Goal: Task Accomplishment & Management: Complete application form

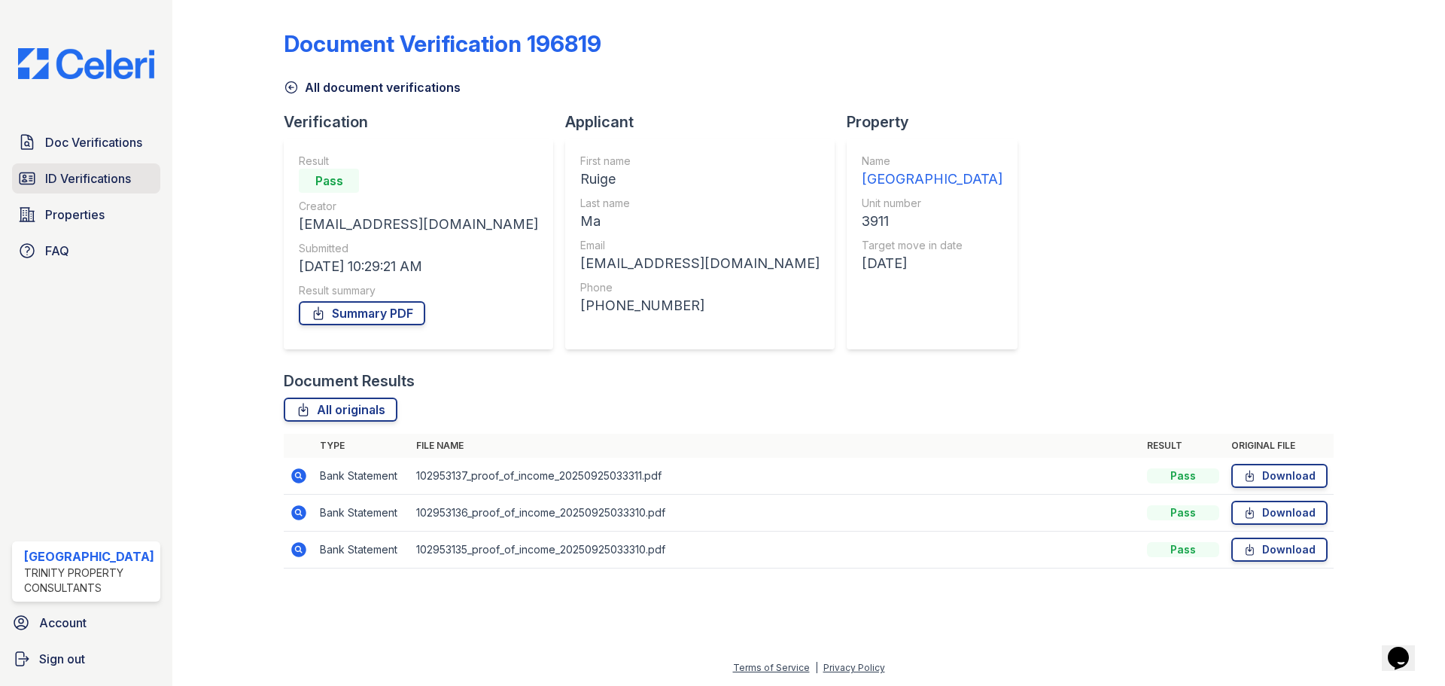
drag, startPoint x: 0, startPoint y: 0, endPoint x: 79, endPoint y: 184, distance: 200.0
click at [79, 184] on span "ID Verifications" at bounding box center [88, 178] width 86 height 18
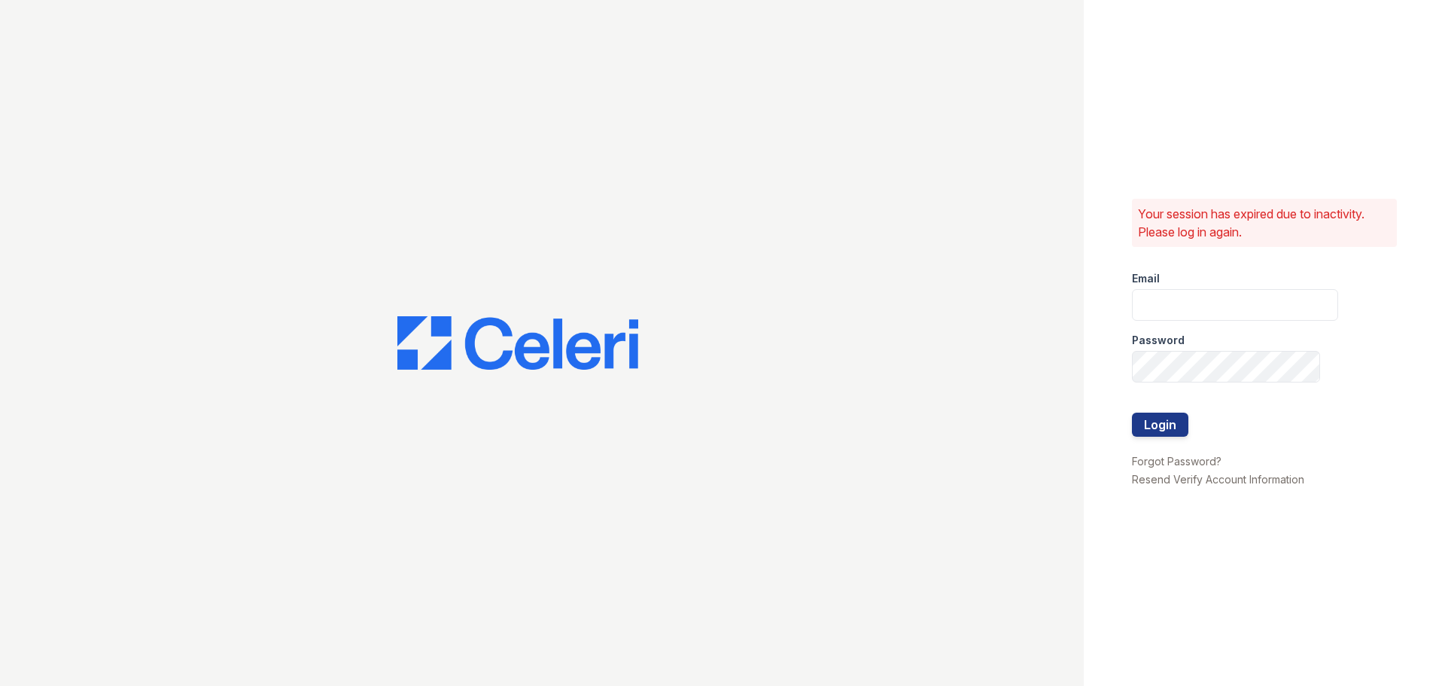
type input "arrivestreetervilleleasing@trinity-pm.com"
click at [1164, 425] on button "Login" at bounding box center [1160, 425] width 56 height 24
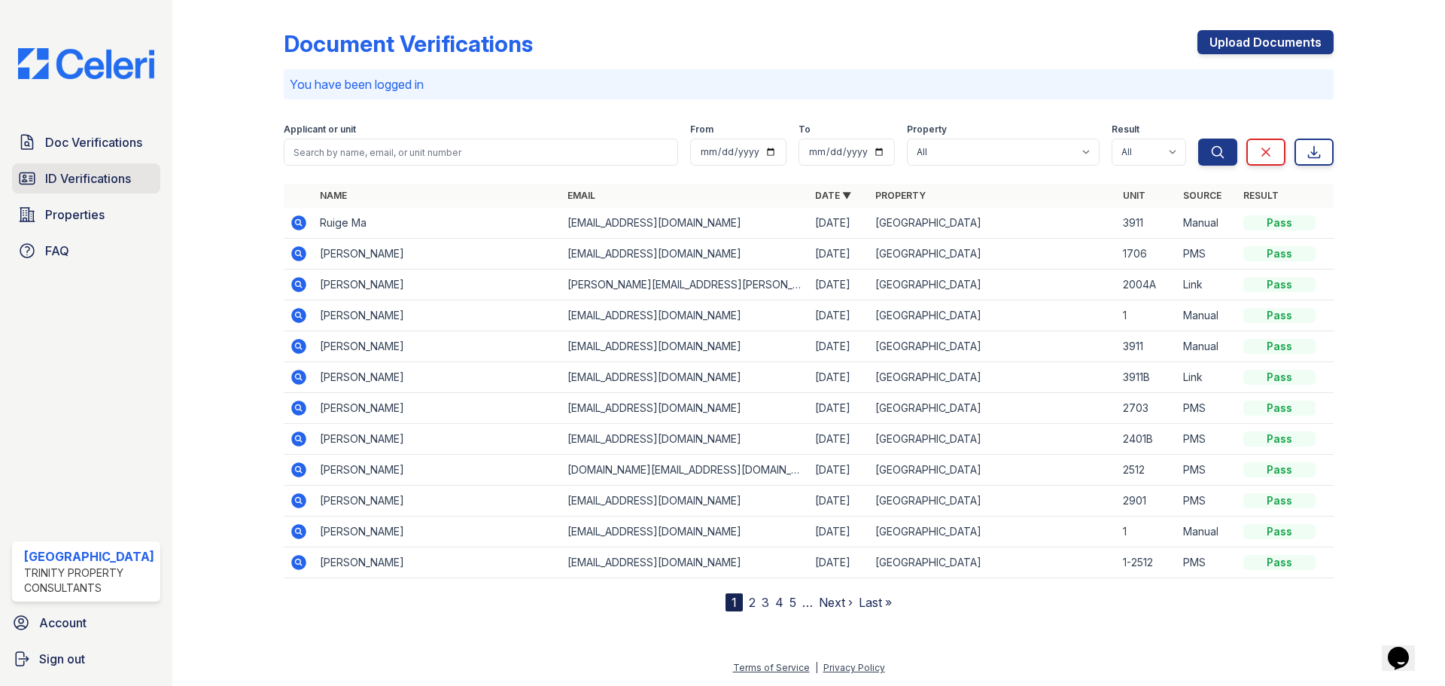
click at [114, 169] on span "ID Verifications" at bounding box center [88, 178] width 86 height 18
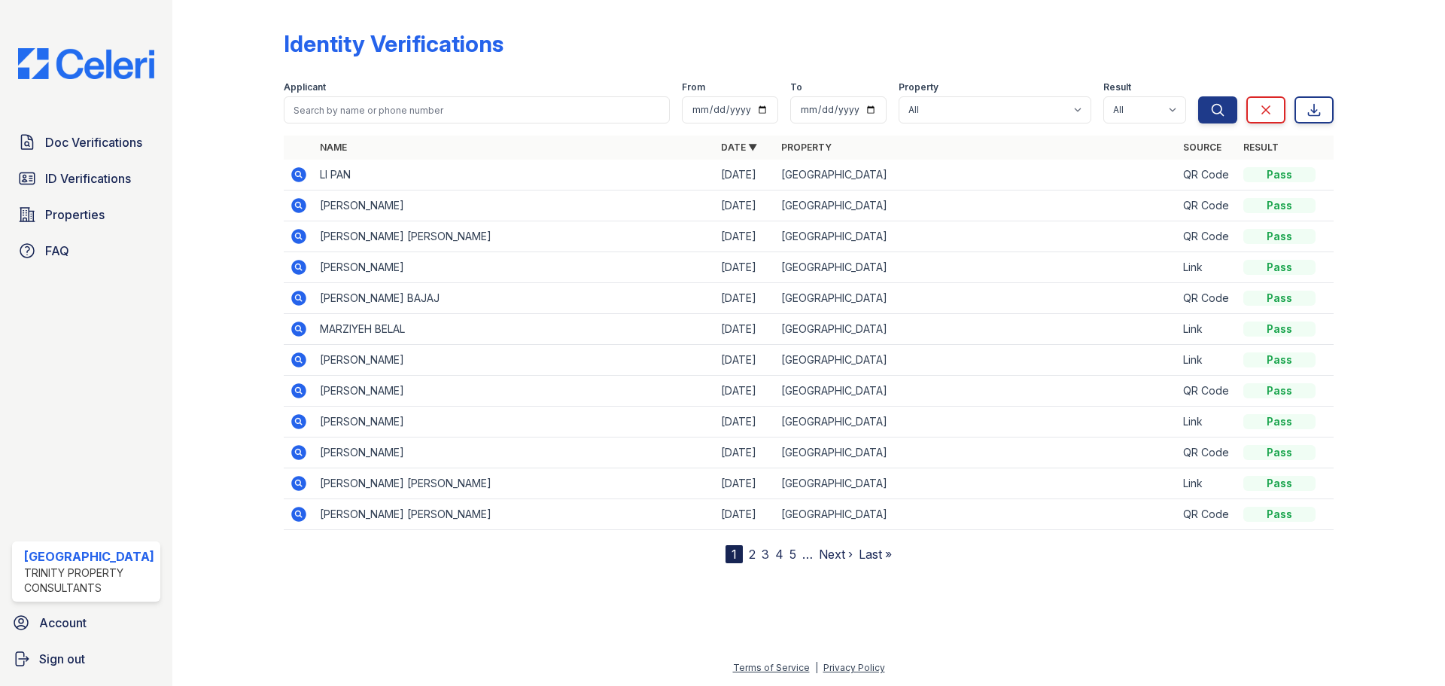
drag, startPoint x: 291, startPoint y: 172, endPoint x: 307, endPoint y: 175, distance: 16.8
click at [291, 170] on icon at bounding box center [299, 175] width 18 height 18
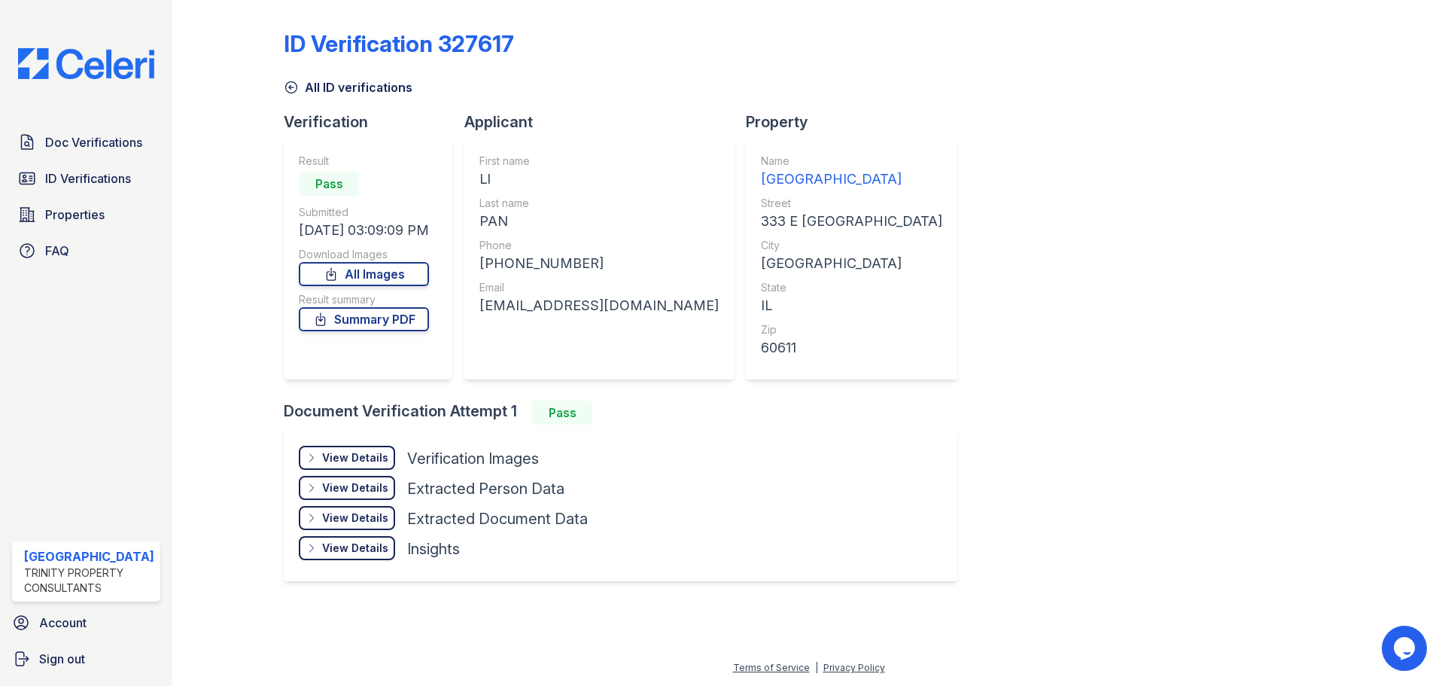
click at [371, 458] on div "View Details" at bounding box center [355, 457] width 66 height 15
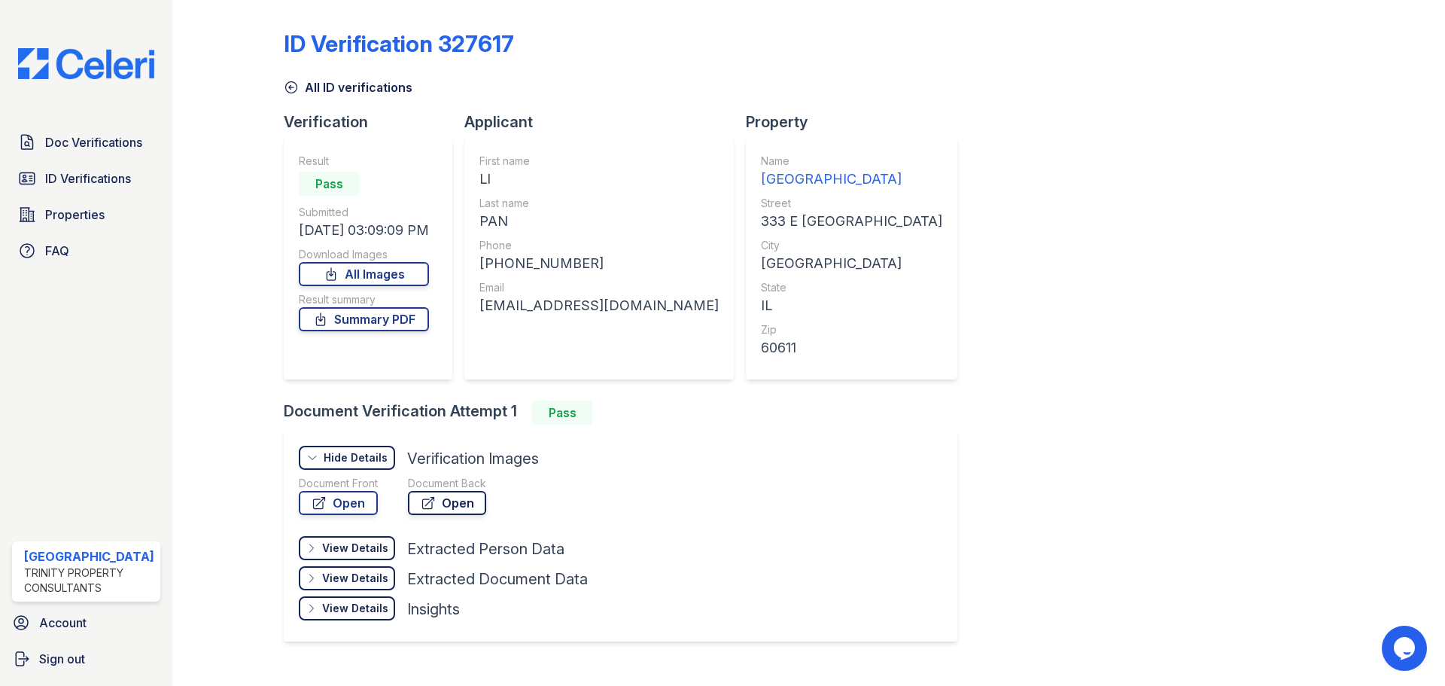
click at [455, 510] on link "Open" at bounding box center [447, 503] width 78 height 24
click at [338, 502] on link "Open" at bounding box center [338, 503] width 79 height 24
click at [318, 324] on icon at bounding box center [320, 319] width 15 height 15
click at [116, 147] on span "Doc Verifications" at bounding box center [93, 142] width 97 height 18
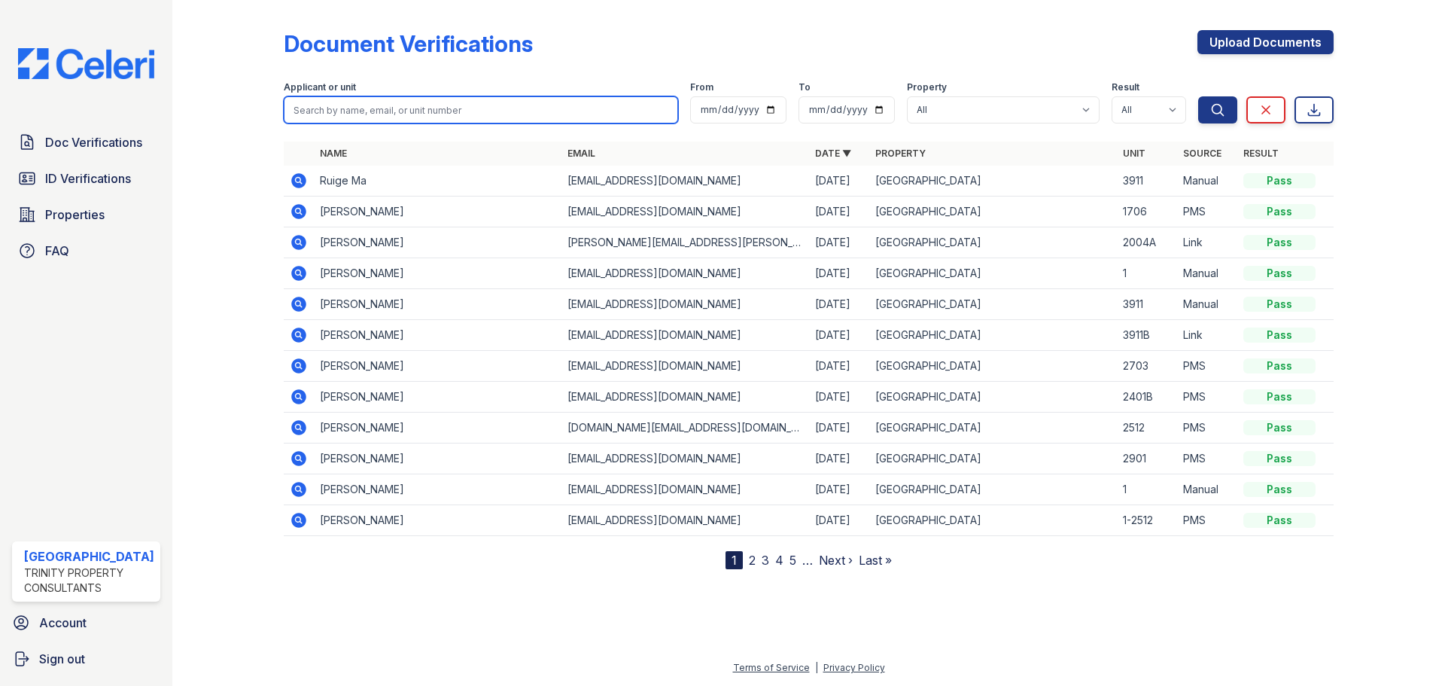
drag, startPoint x: 452, startPoint y: 112, endPoint x: 445, endPoint y: 102, distance: 12.5
click at [451, 112] on input "search" at bounding box center [481, 109] width 394 height 27
type input "pan"
click at [1198, 96] on button "Search" at bounding box center [1217, 109] width 39 height 27
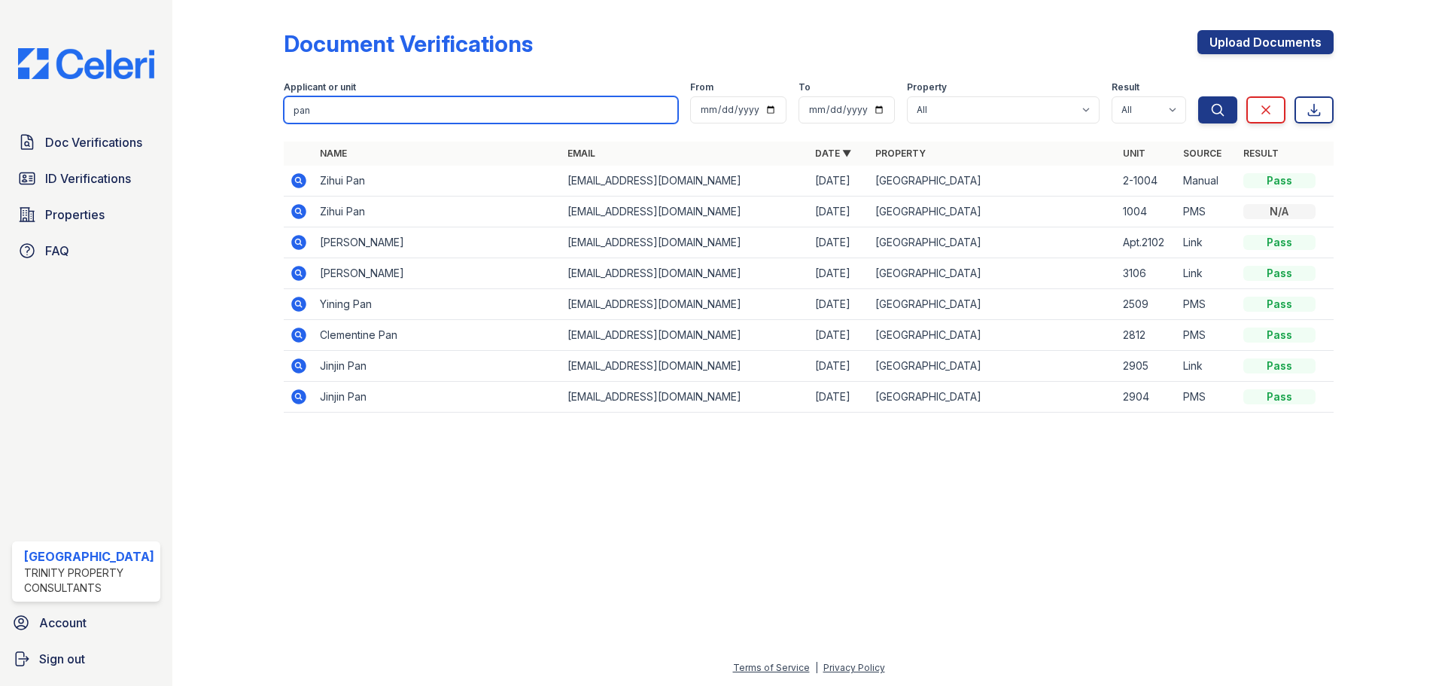
click at [367, 106] on input "pan" at bounding box center [481, 109] width 394 height 27
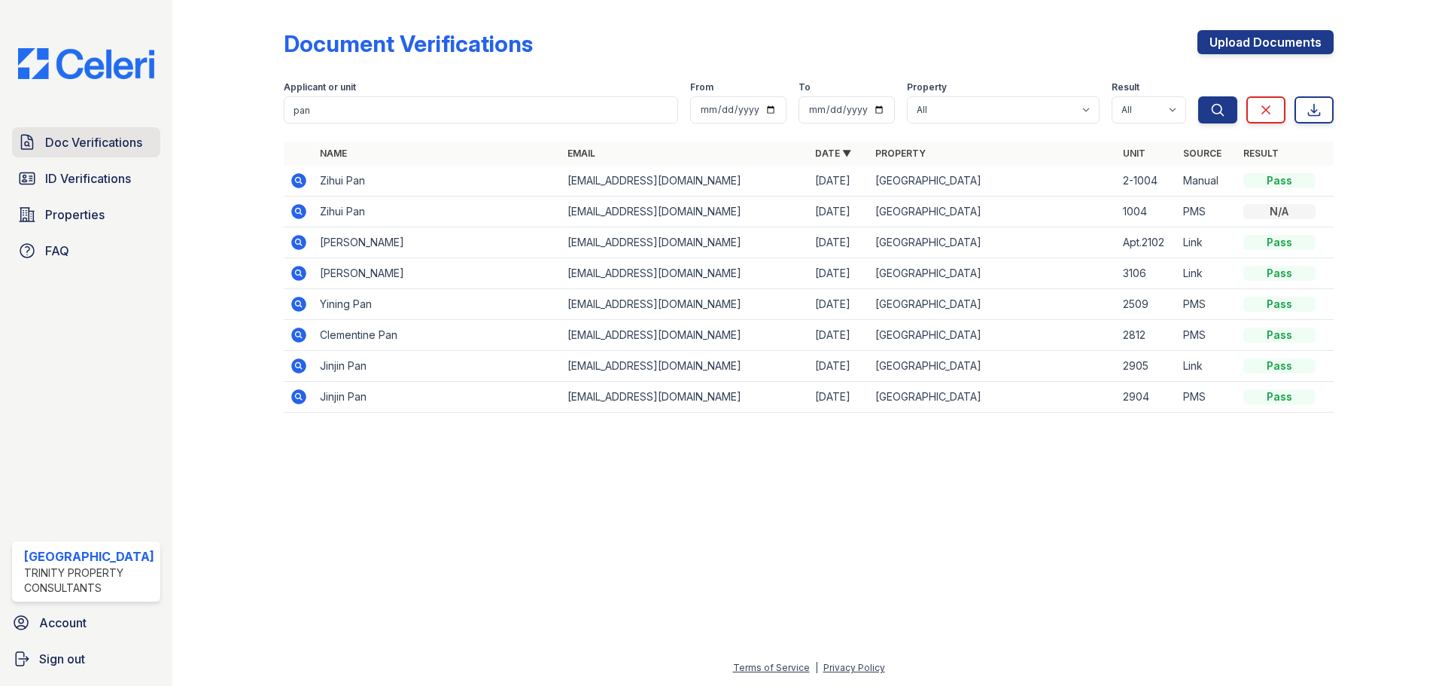
click at [96, 144] on span "Doc Verifications" at bounding box center [93, 142] width 97 height 18
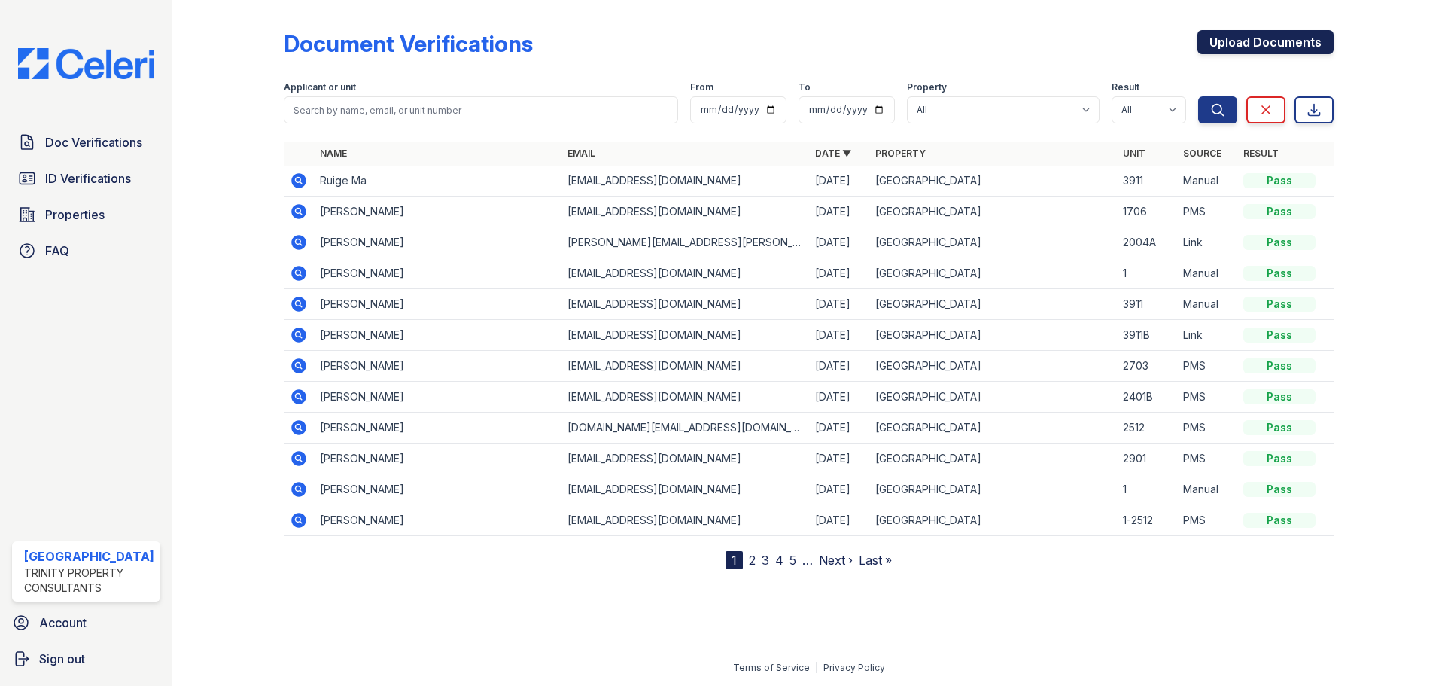
click at [1226, 35] on link "Upload Documents" at bounding box center [1266, 42] width 136 height 24
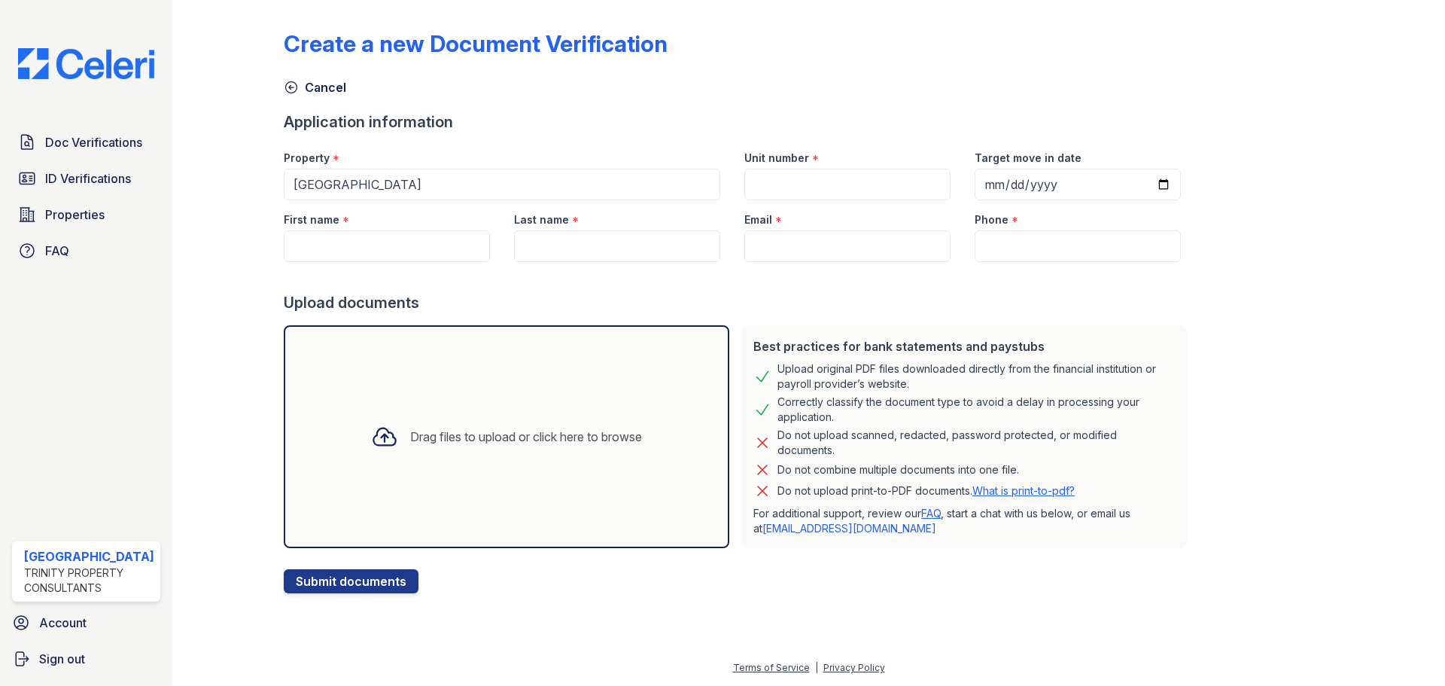
click at [576, 413] on div "Drag files to upload or click here to browse" at bounding box center [506, 436] width 295 height 51
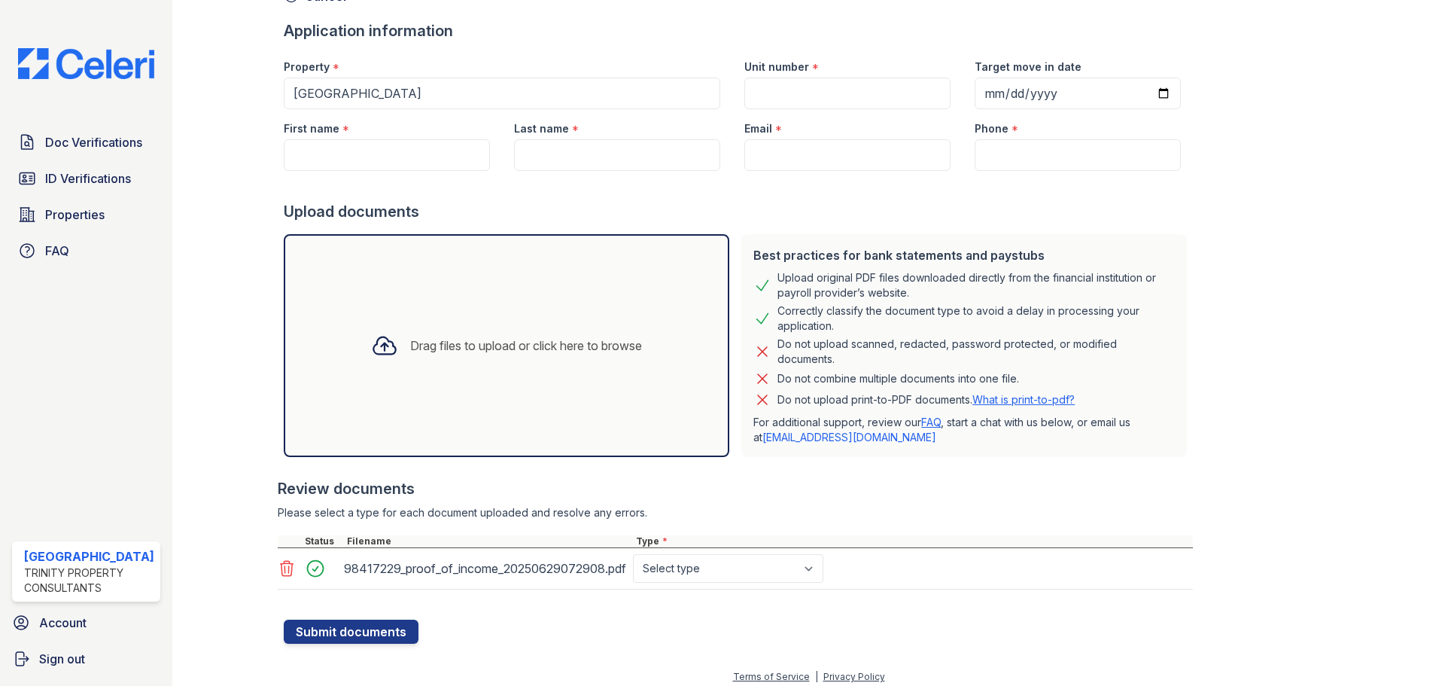
scroll to position [96, 0]
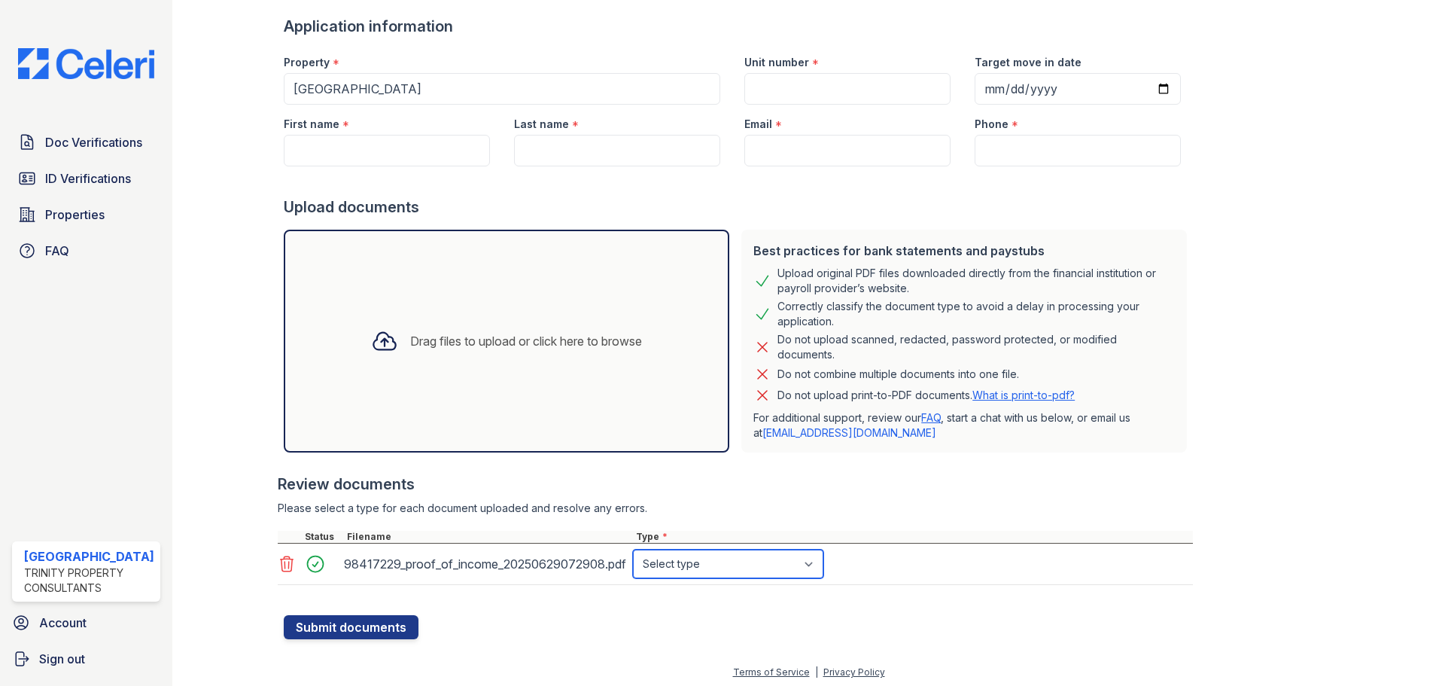
drag, startPoint x: 747, startPoint y: 558, endPoint x: 741, endPoint y: 565, distance: 9.6
click at [747, 558] on select "Select type Paystub Bank Statement Offer Letter Tax Documents Benefit Award Let…" at bounding box center [728, 564] width 190 height 29
select select "tax_documents"
click at [633, 550] on select "Select type Paystub Bank Statement Offer Letter Tax Documents Benefit Award Let…" at bounding box center [728, 564] width 190 height 29
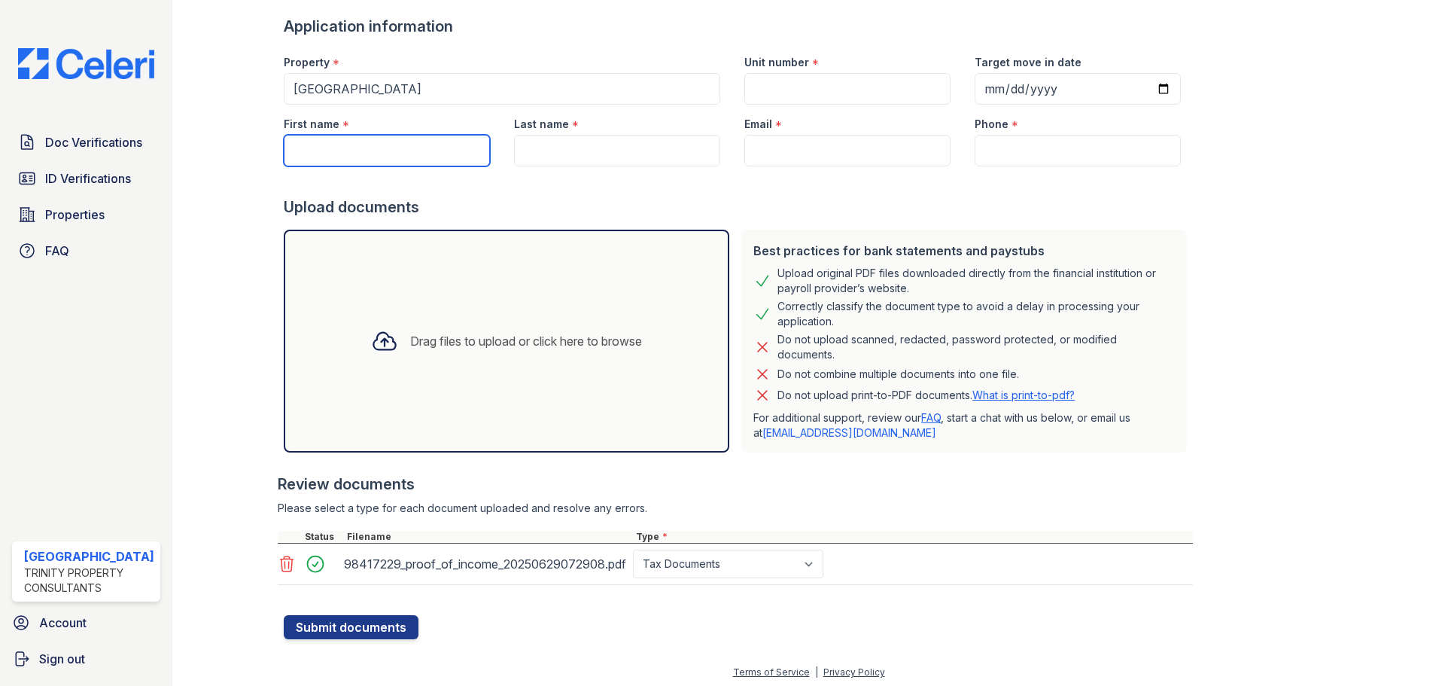
click at [365, 156] on input "First name" at bounding box center [387, 151] width 206 height 32
click at [321, 144] on input "PAn" at bounding box center [387, 151] width 206 height 32
type input "Pan"
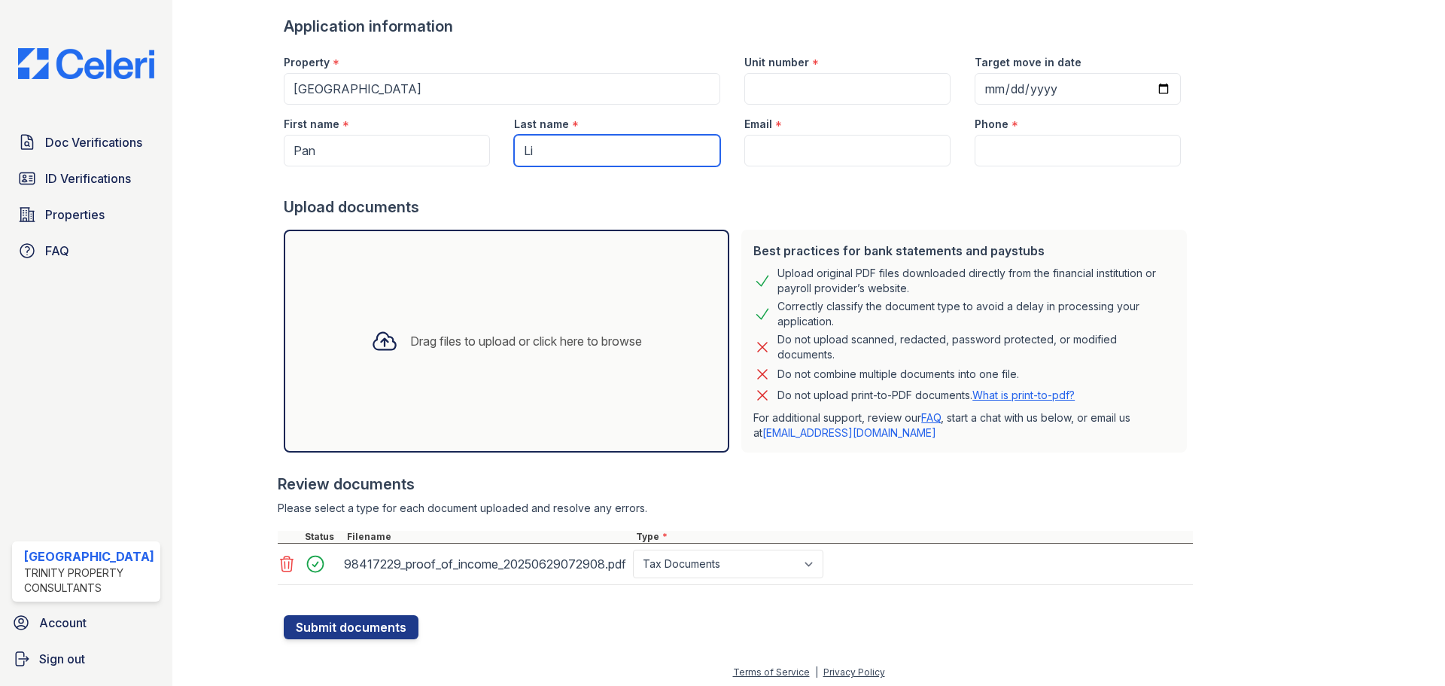
type input "Li"
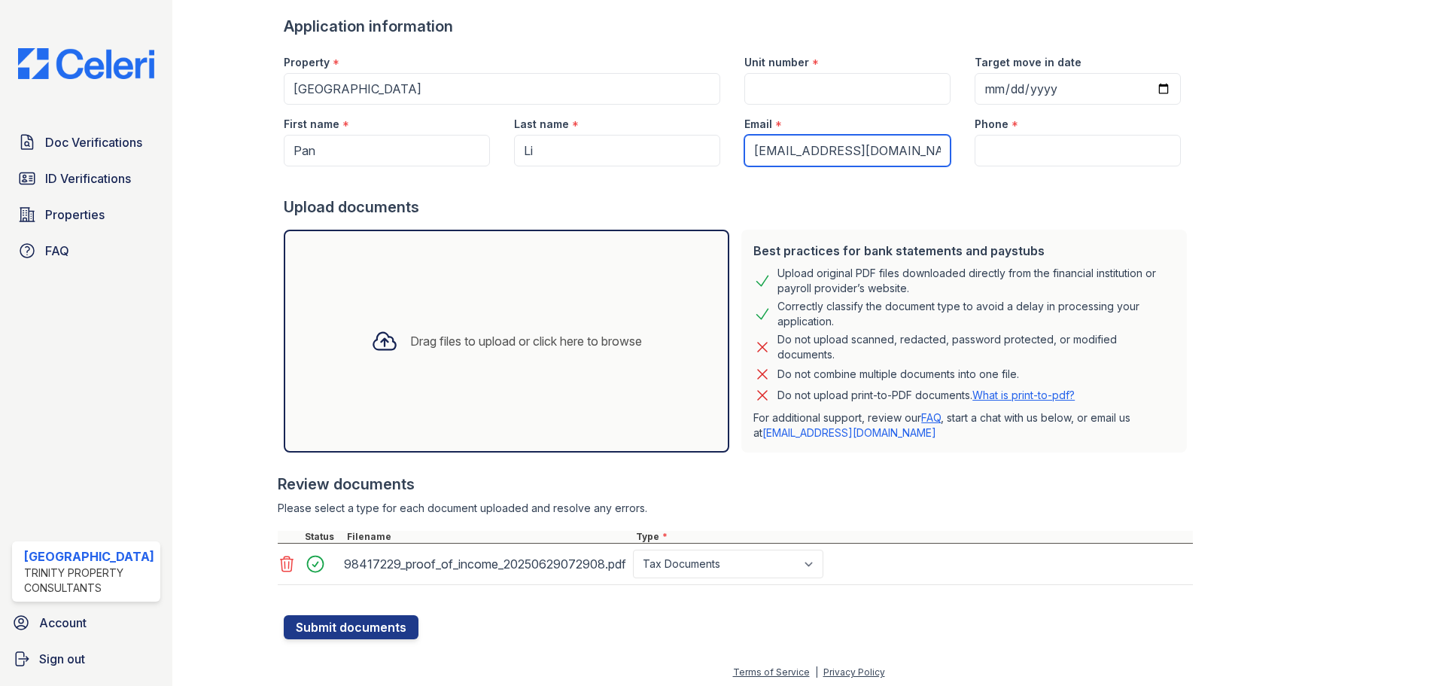
type input "[EMAIL_ADDRESS][DOMAIN_NAME]"
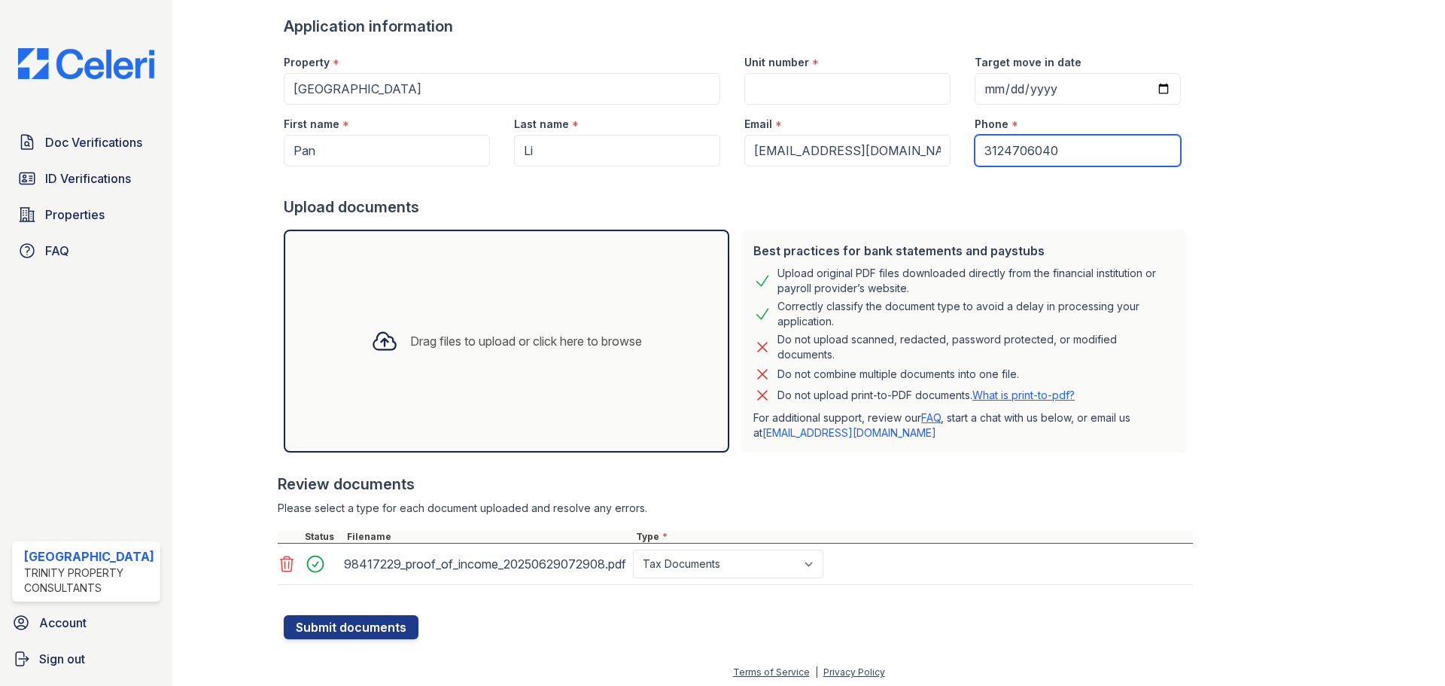
type input "3124706040"
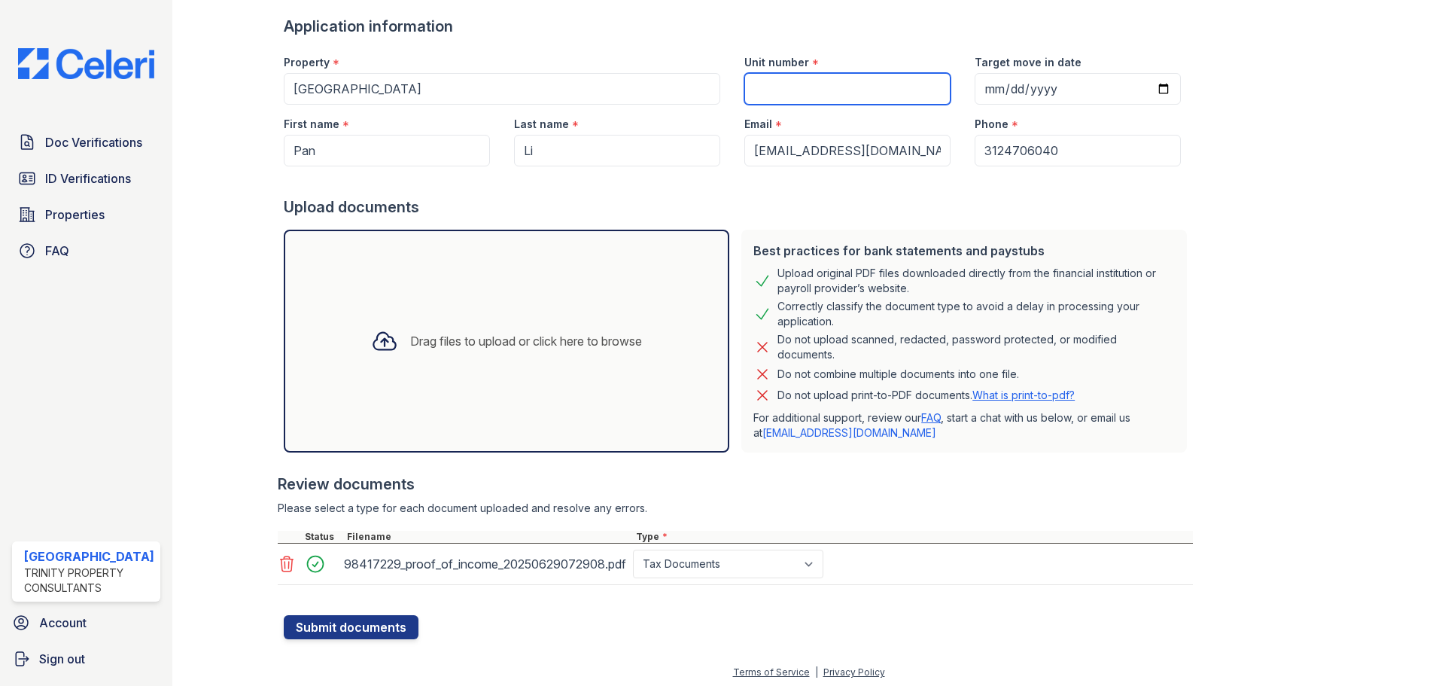
click at [751, 87] on input "Unit number" at bounding box center [848, 89] width 206 height 32
type input "4011"
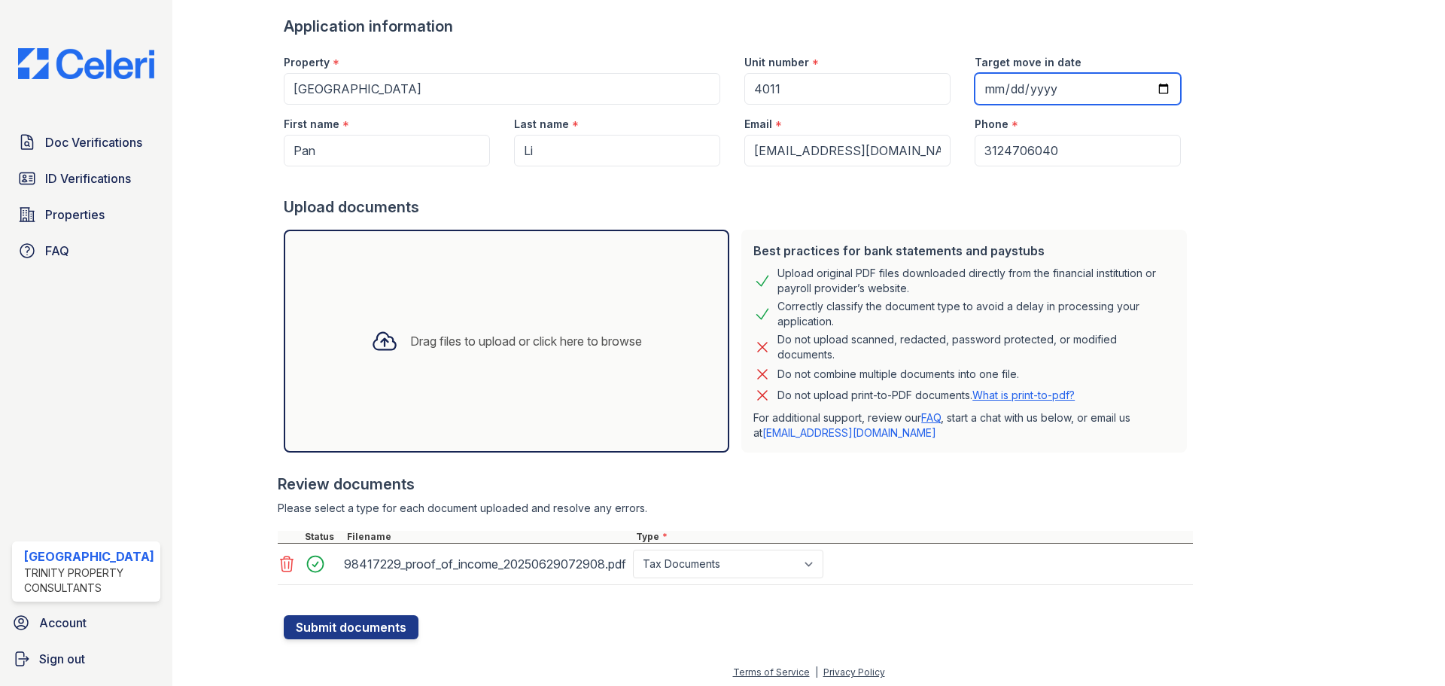
click at [993, 87] on input "Target move in date" at bounding box center [1078, 89] width 206 height 32
click at [1141, 90] on input "Target move in date" at bounding box center [1078, 89] width 206 height 32
type input "[DATE]"
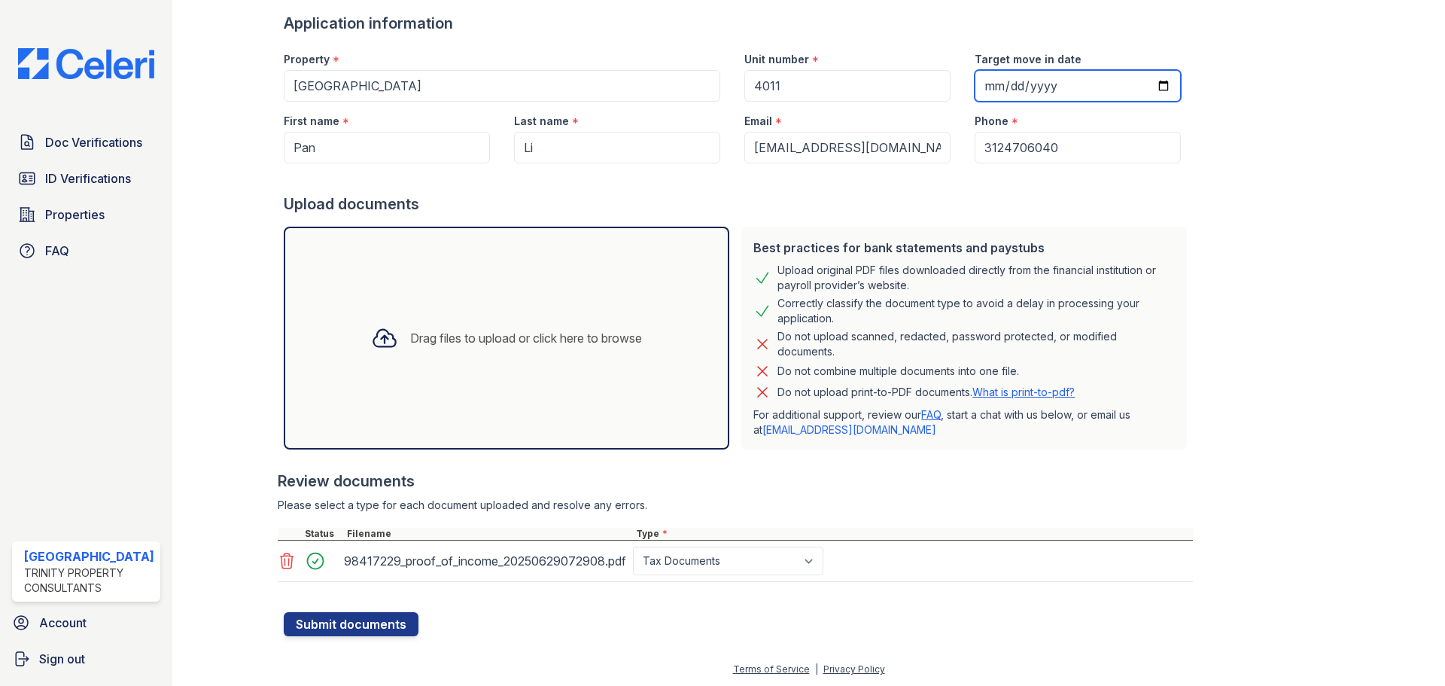
scroll to position [100, 0]
click at [362, 625] on button "Submit documents" at bounding box center [351, 623] width 135 height 24
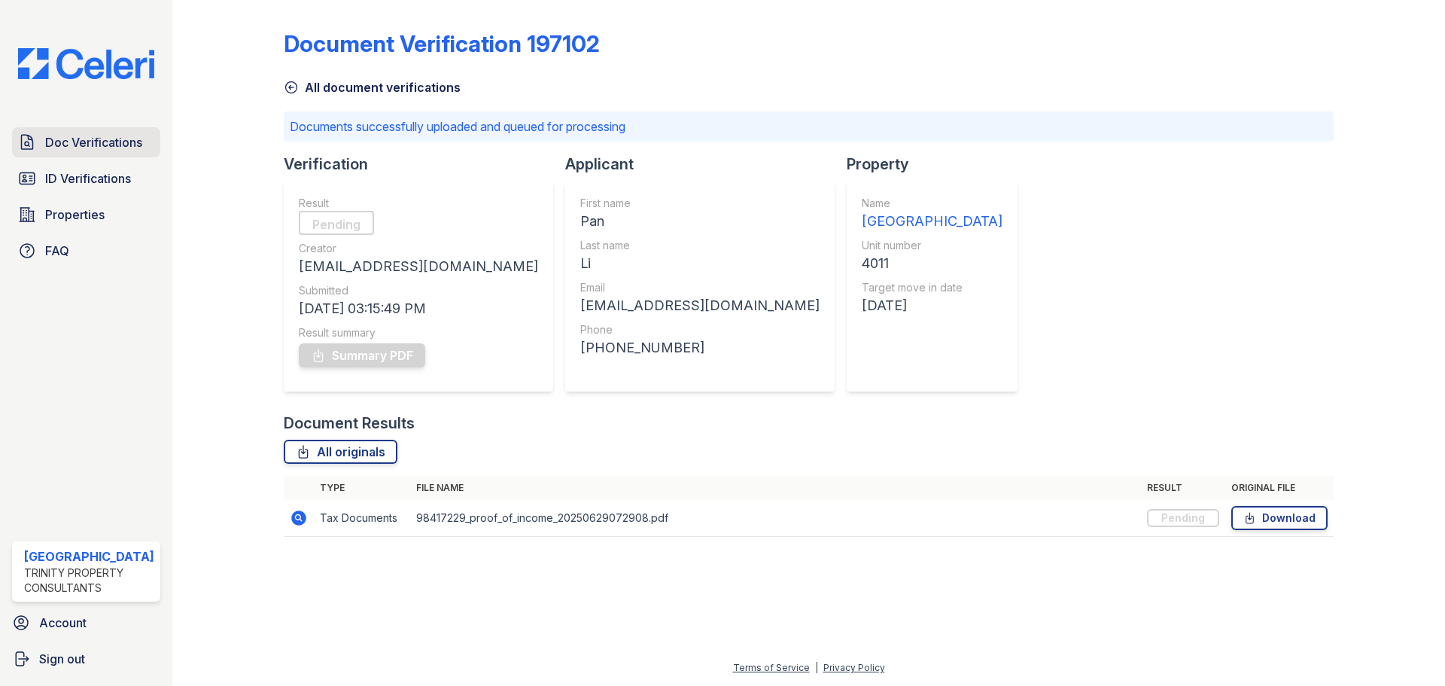
click at [106, 144] on span "Doc Verifications" at bounding box center [93, 142] width 97 height 18
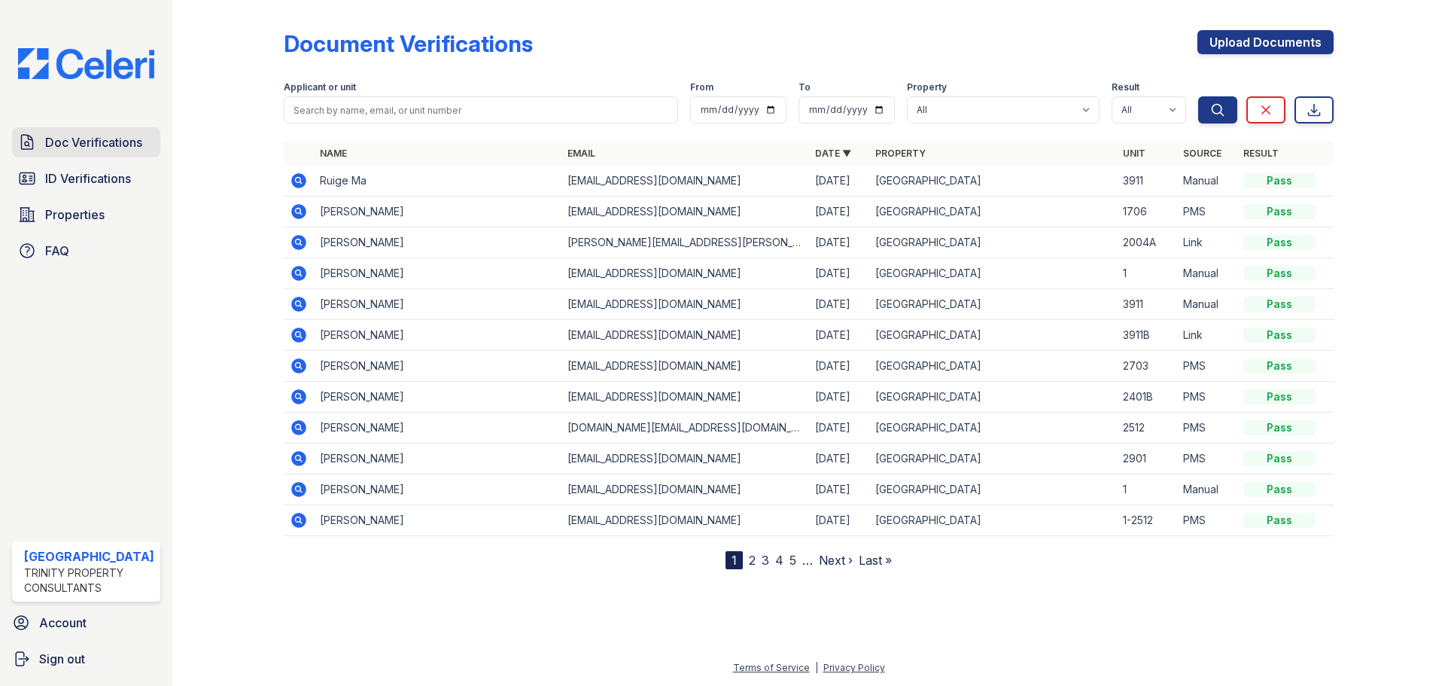
click at [111, 143] on span "Doc Verifications" at bounding box center [93, 142] width 97 height 18
drag, startPoint x: 108, startPoint y: 181, endPoint x: 108, endPoint y: 152, distance: 29.4
click at [108, 180] on span "ID Verifications" at bounding box center [88, 178] width 86 height 18
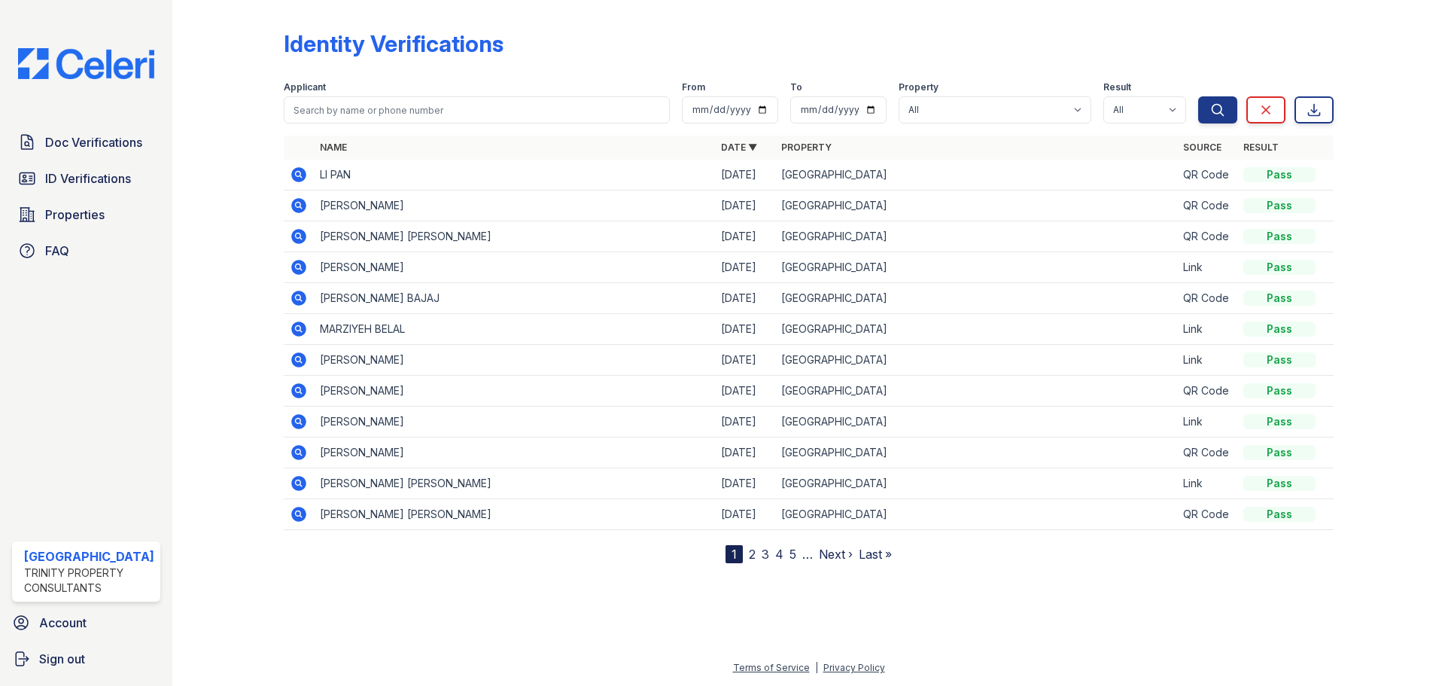
click at [108, 146] on span "Doc Verifications" at bounding box center [93, 142] width 97 height 18
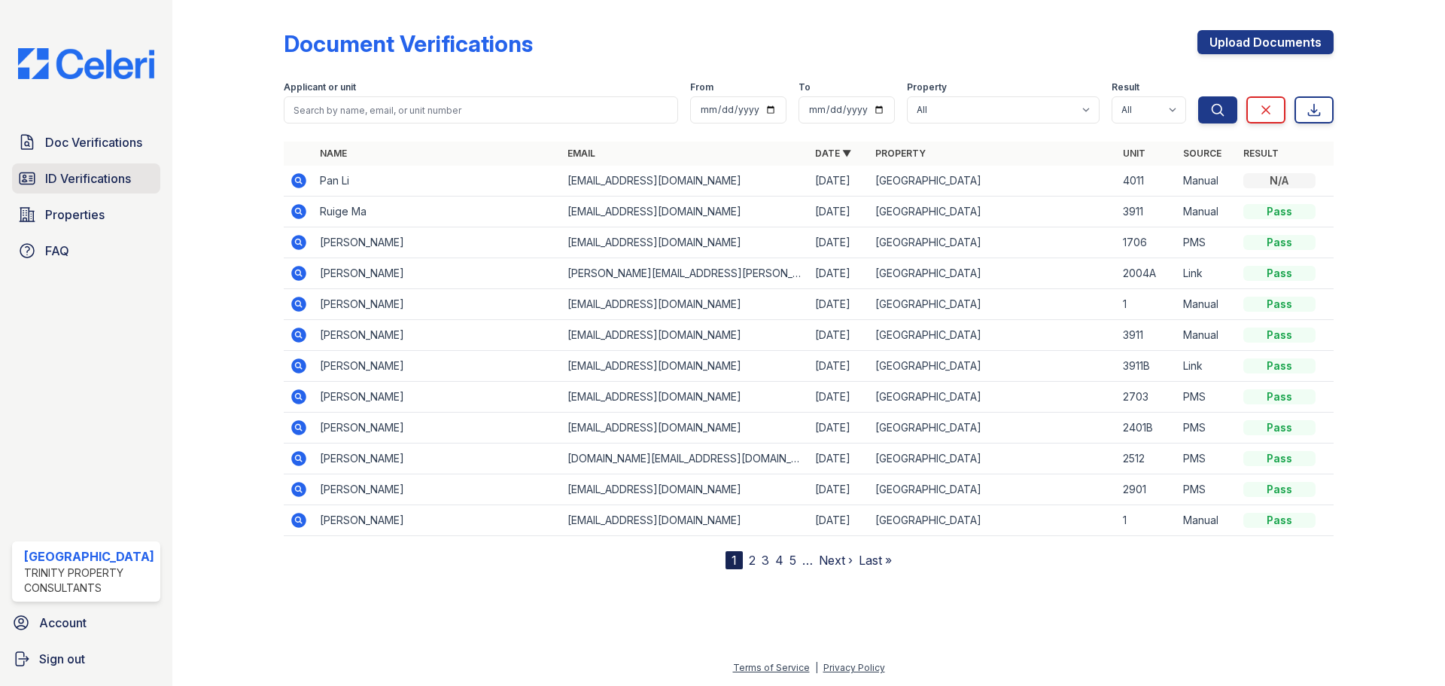
click at [111, 177] on span "ID Verifications" at bounding box center [88, 178] width 86 height 18
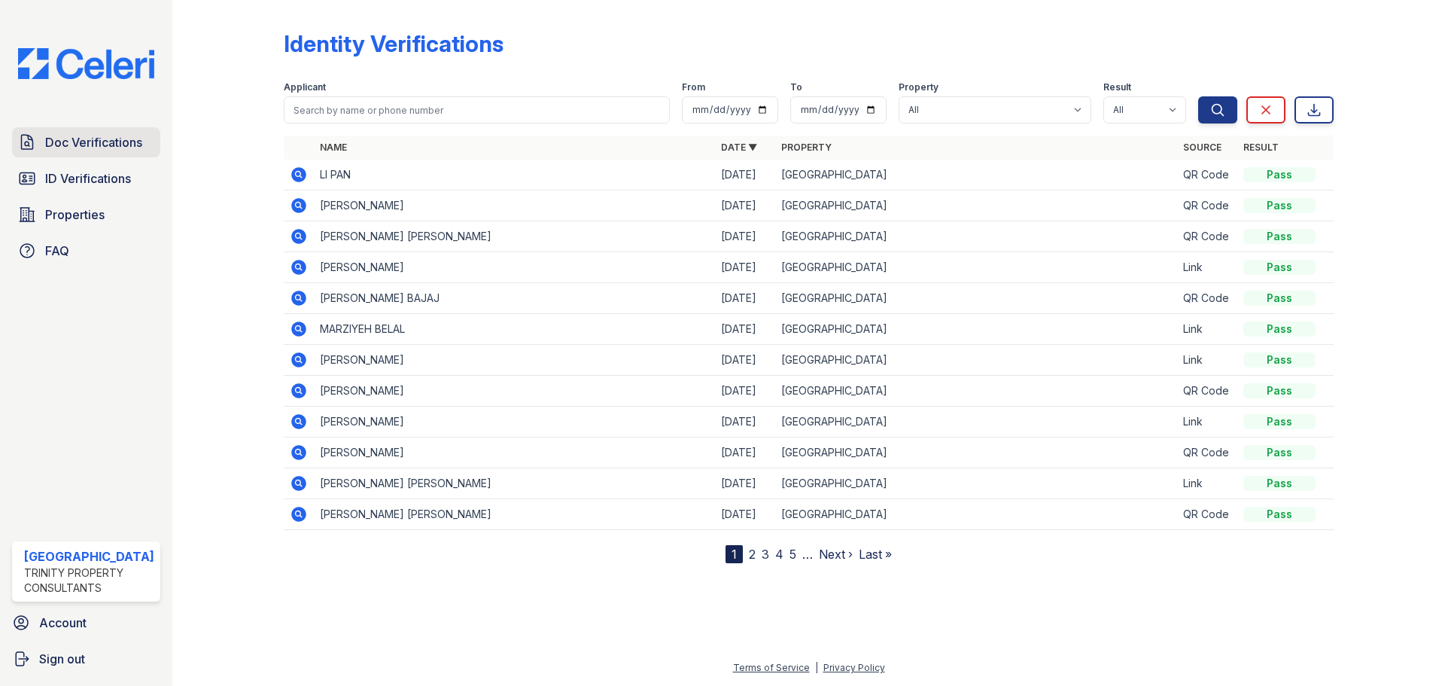
click at [87, 132] on link "Doc Verifications" at bounding box center [86, 142] width 148 height 30
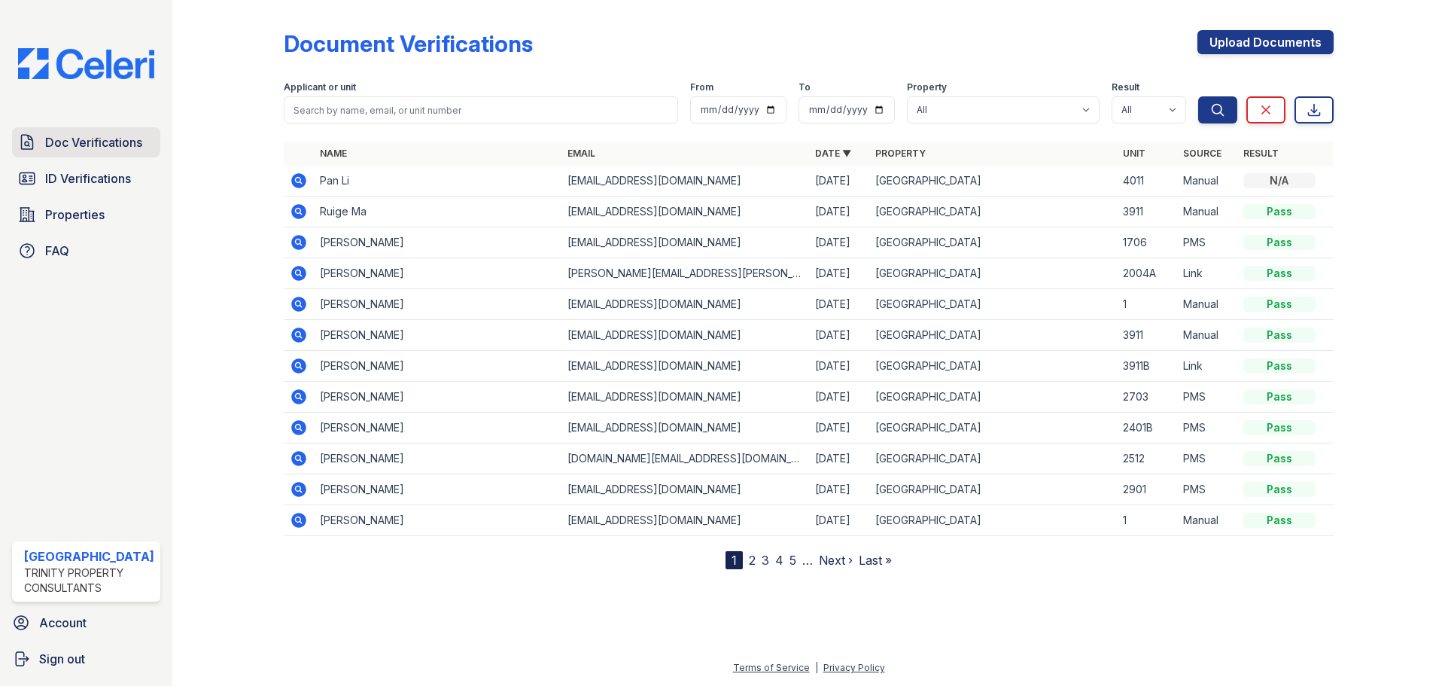
click at [96, 135] on span "Doc Verifications" at bounding box center [93, 142] width 97 height 18
click at [294, 178] on icon at bounding box center [298, 180] width 15 height 15
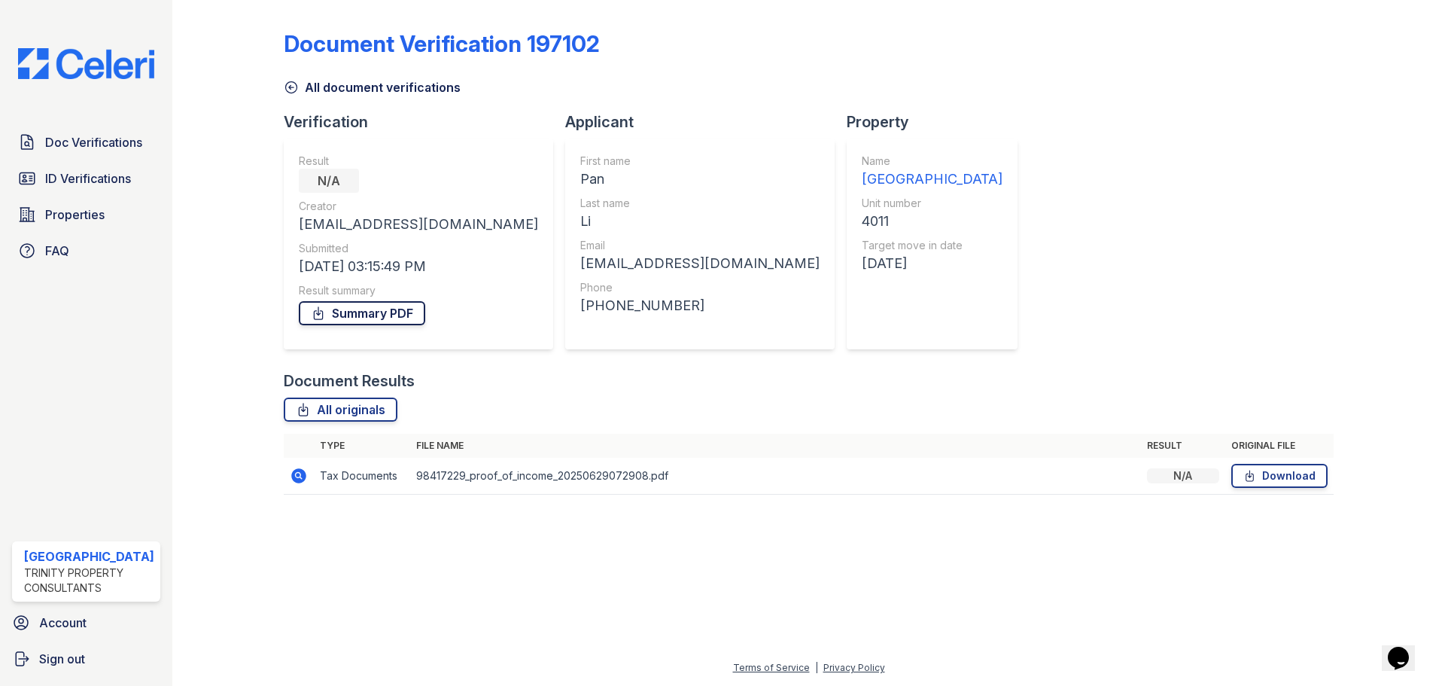
click at [400, 315] on link "Summary PDF" at bounding box center [362, 313] width 126 height 24
click at [340, 313] on link "Summary PDF" at bounding box center [362, 313] width 126 height 24
click at [132, 137] on span "Doc Verifications" at bounding box center [93, 142] width 97 height 18
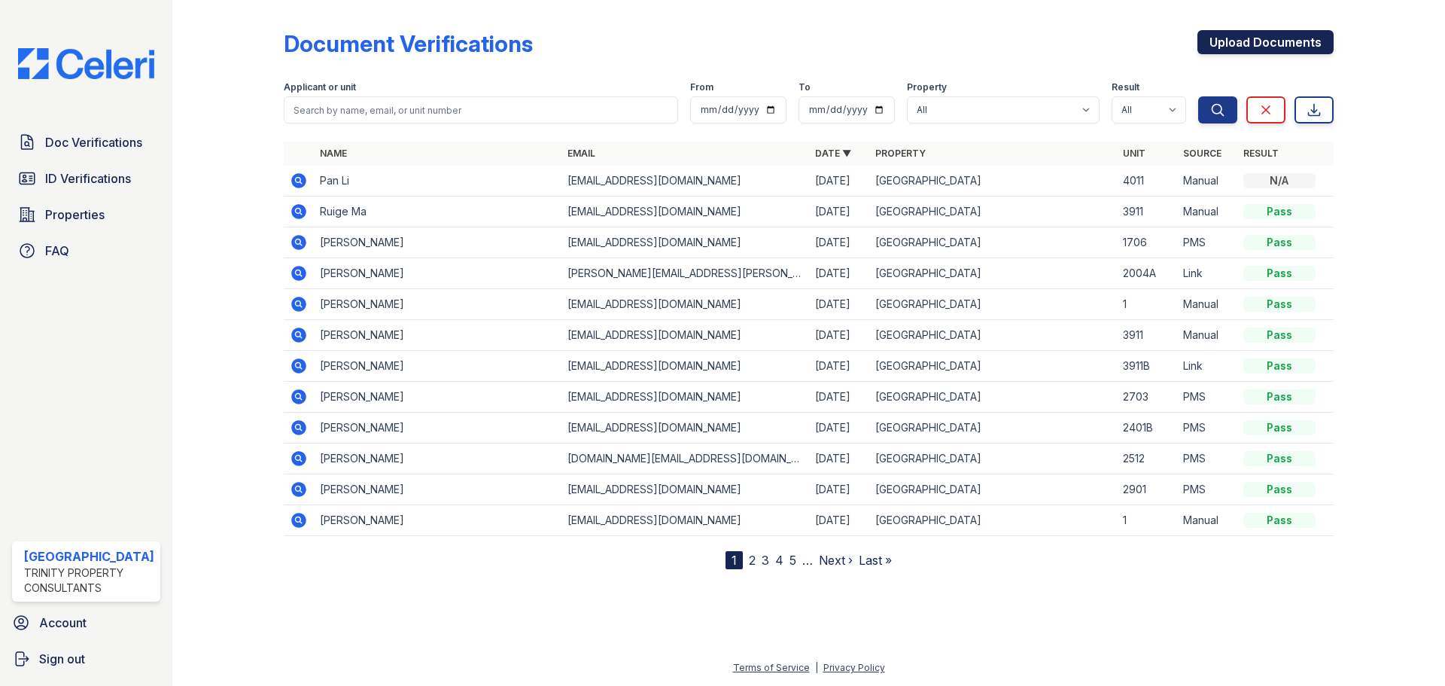
click at [1233, 41] on link "Upload Documents" at bounding box center [1266, 42] width 136 height 24
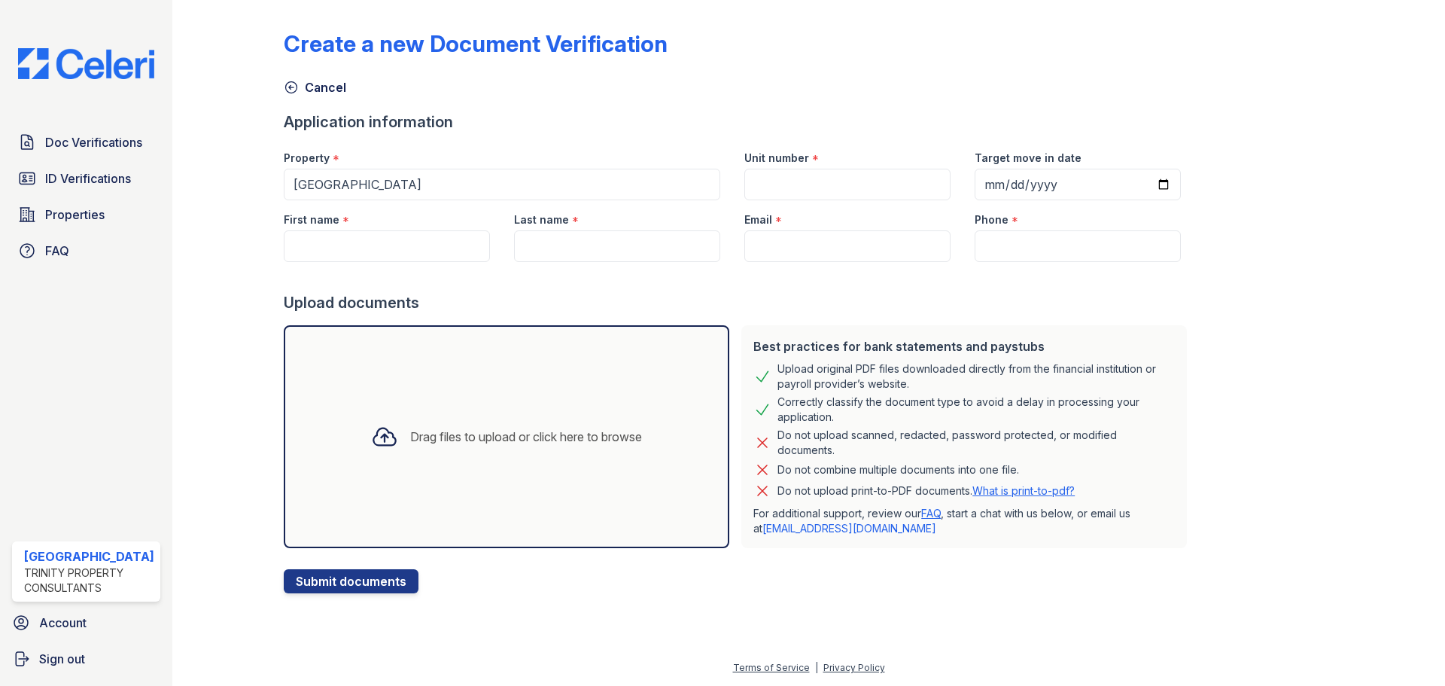
click at [502, 426] on div "Drag files to upload or click here to browse" at bounding box center [506, 436] width 295 height 51
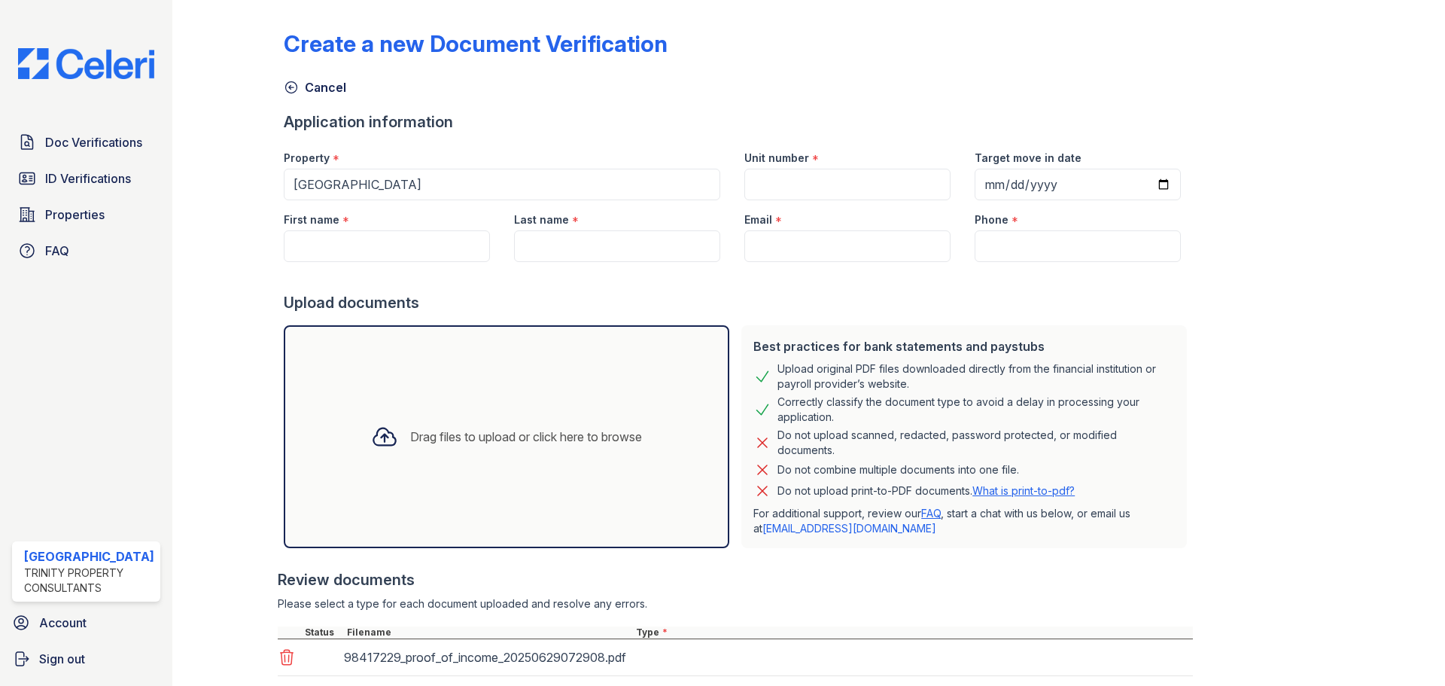
scroll to position [96, 0]
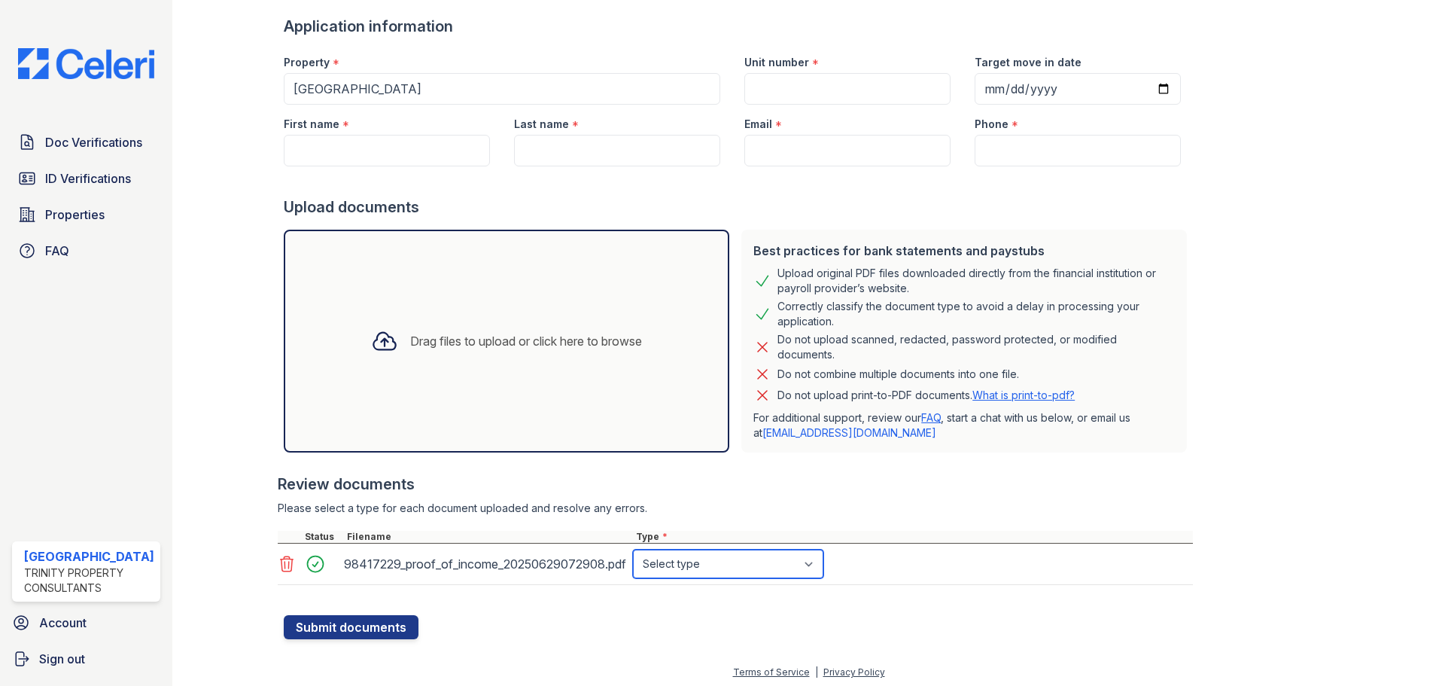
drag, startPoint x: 795, startPoint y: 583, endPoint x: 776, endPoint y: 562, distance: 28.3
click at [776, 562] on select "Select type Paystub Bank Statement Offer Letter Tax Documents Benefit Award Let…" at bounding box center [728, 564] width 190 height 29
select select "benefit_award_letter"
click at [633, 550] on select "Select type Paystub Bank Statement Offer Letter Tax Documents Benefit Award Let…" at bounding box center [728, 564] width 190 height 29
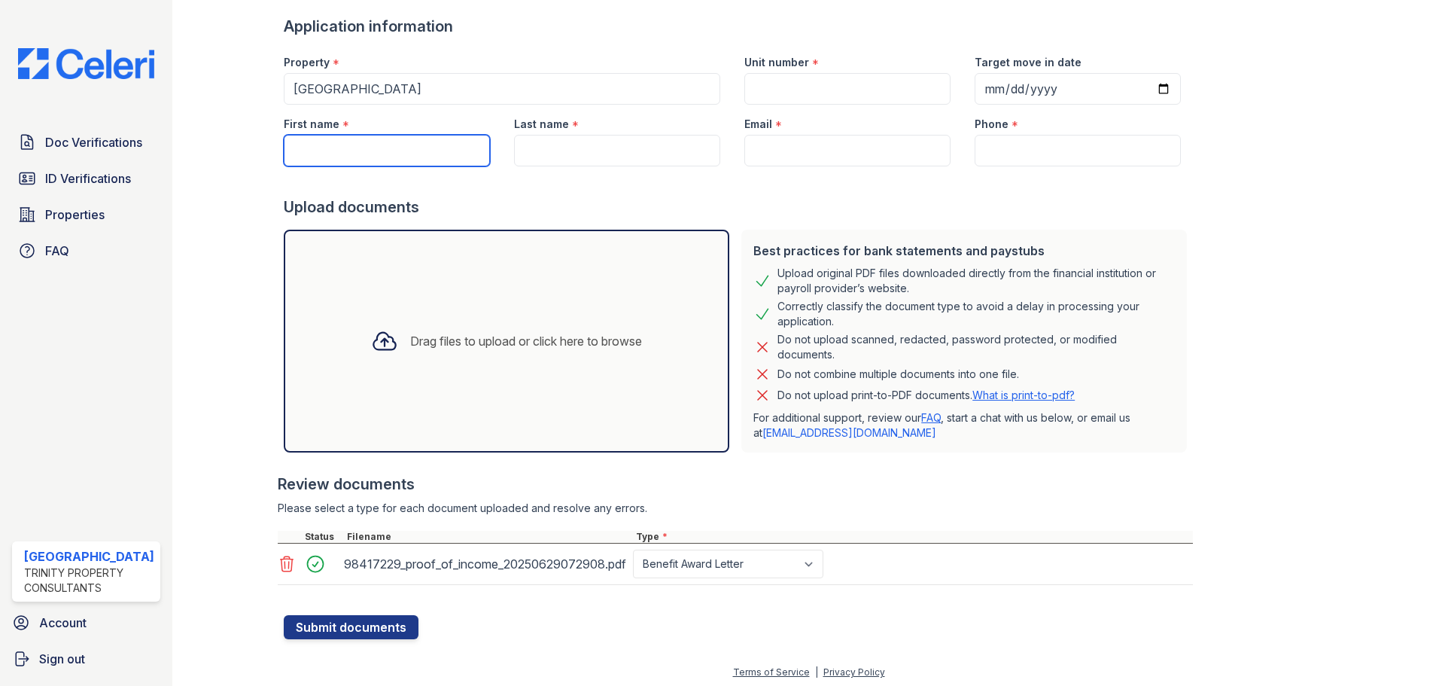
click at [398, 151] on input "First name" at bounding box center [387, 151] width 206 height 32
type input "Li"
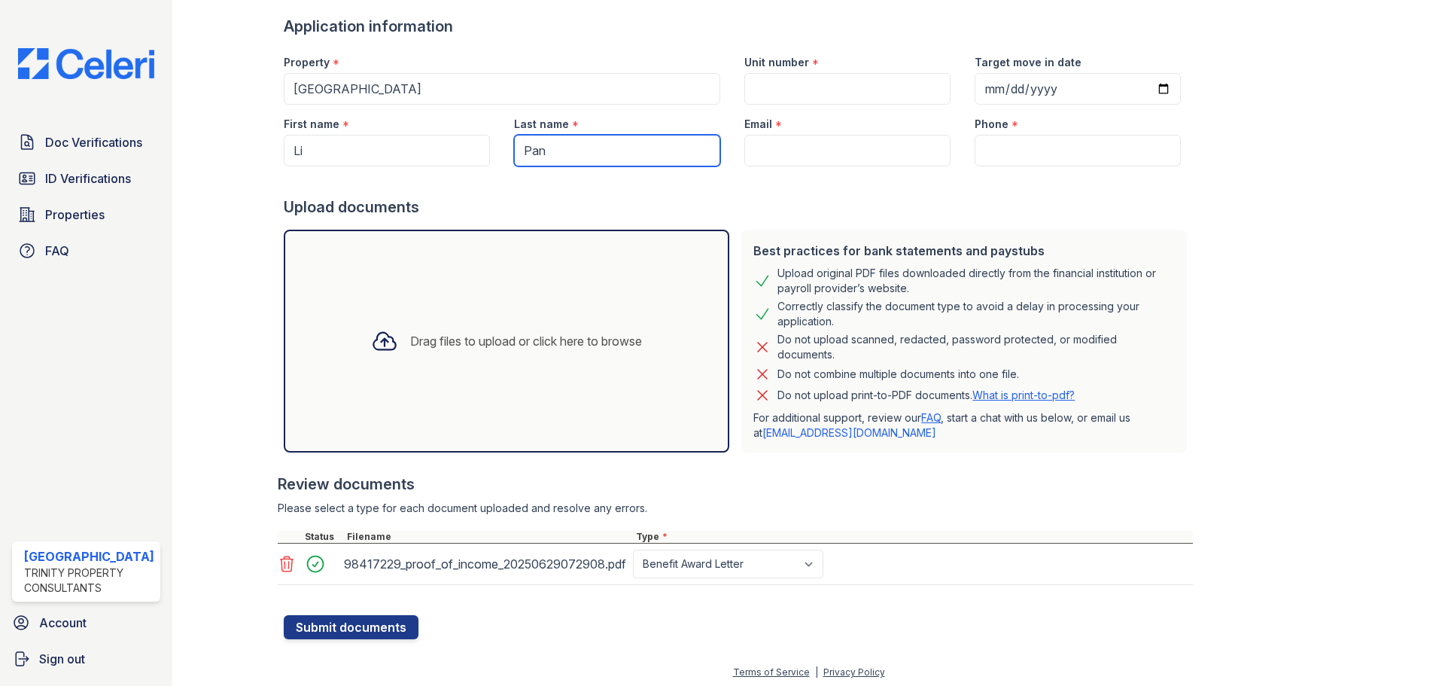
type input "Pan"
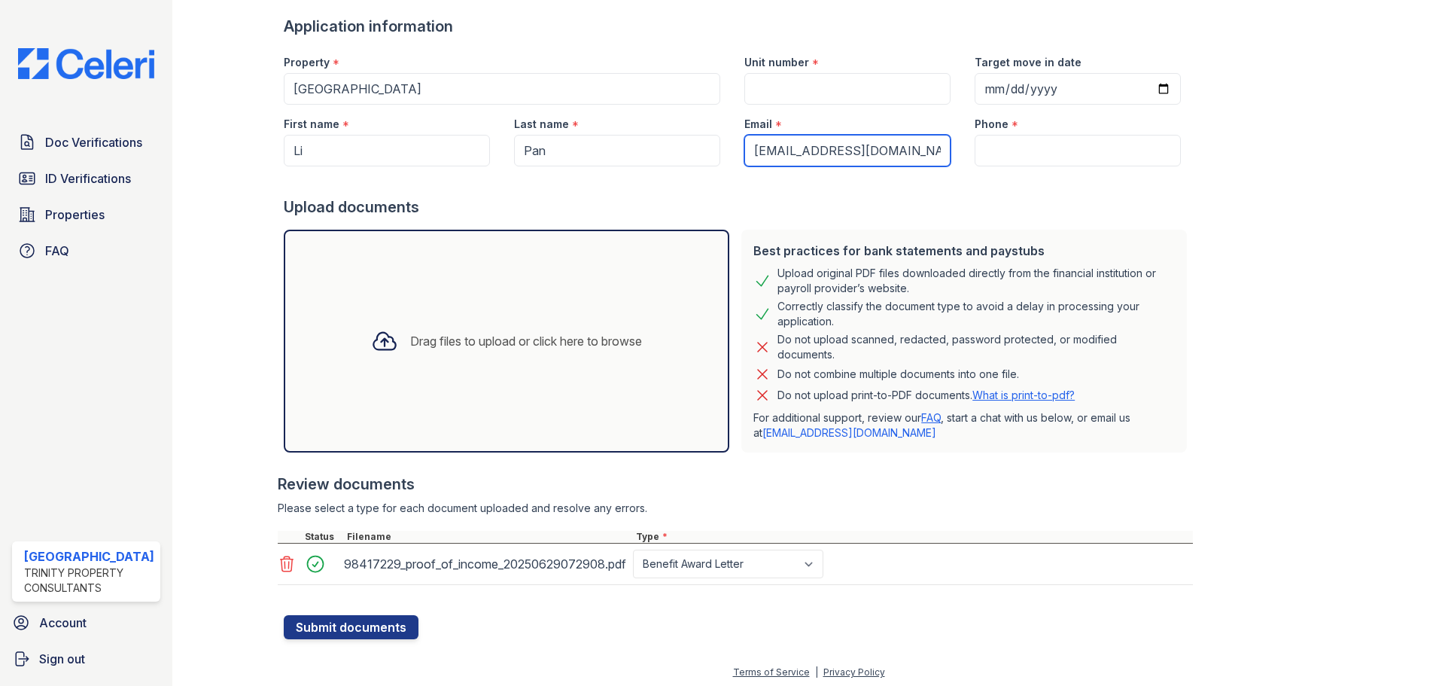
type input "[EMAIL_ADDRESS][DOMAIN_NAME]"
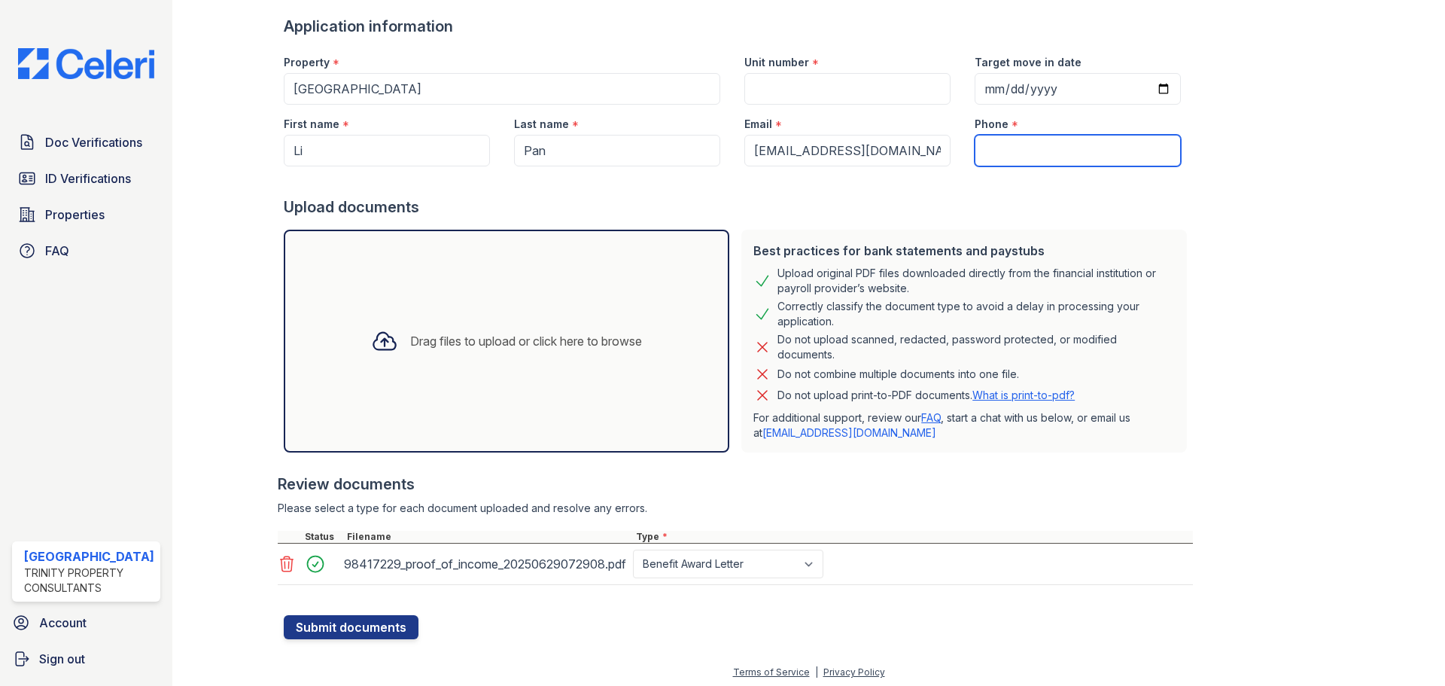
click at [1025, 154] on input "Phone" at bounding box center [1078, 151] width 206 height 32
type input "3124706040"
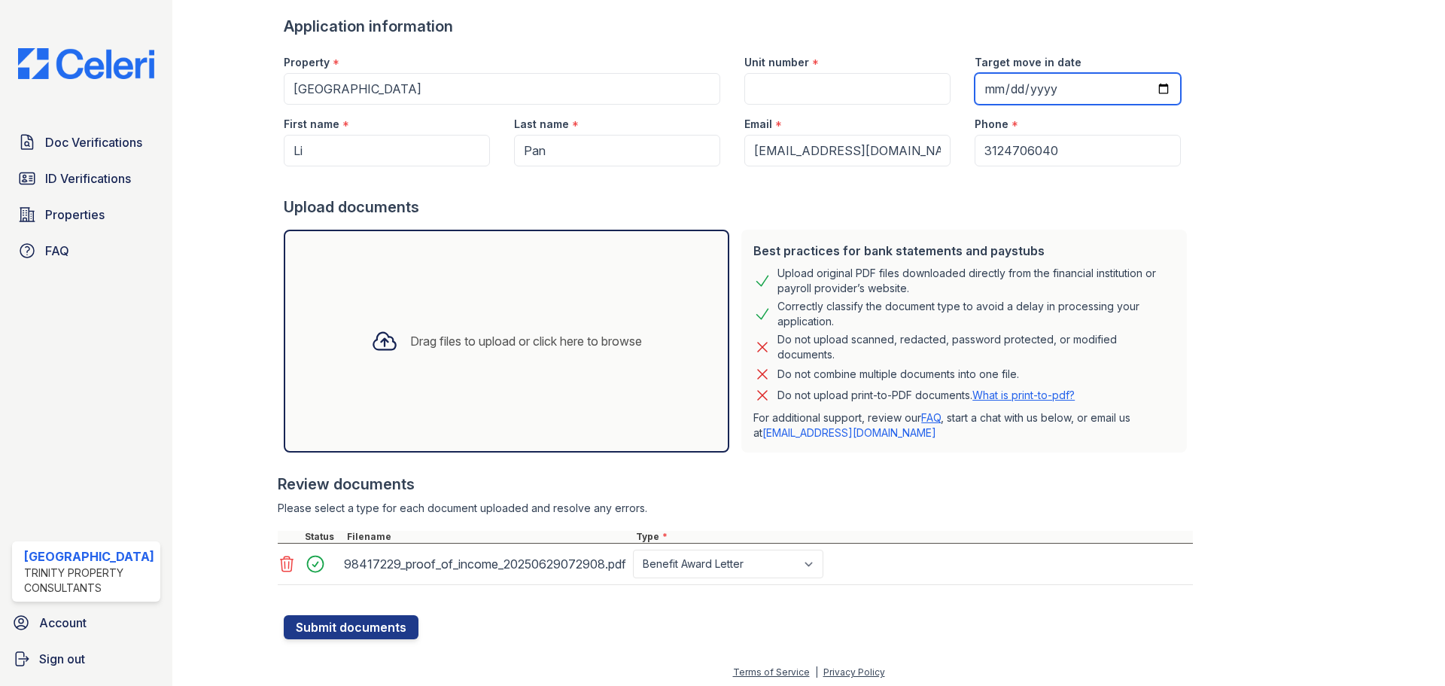
click at [1045, 87] on input "Target move in date" at bounding box center [1078, 89] width 206 height 32
click at [1146, 84] on input "Target move in date" at bounding box center [1078, 89] width 206 height 32
type input "[DATE]"
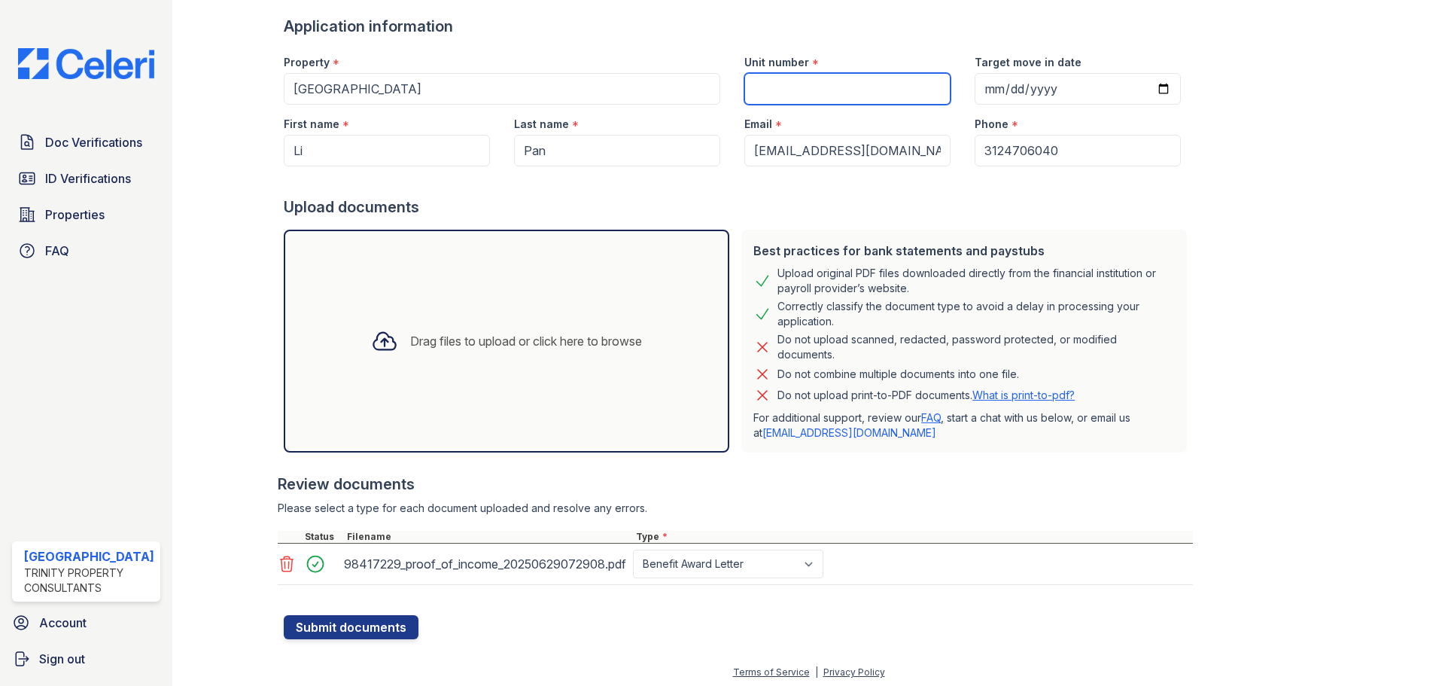
click at [863, 96] on input "Unit number" at bounding box center [848, 89] width 206 height 32
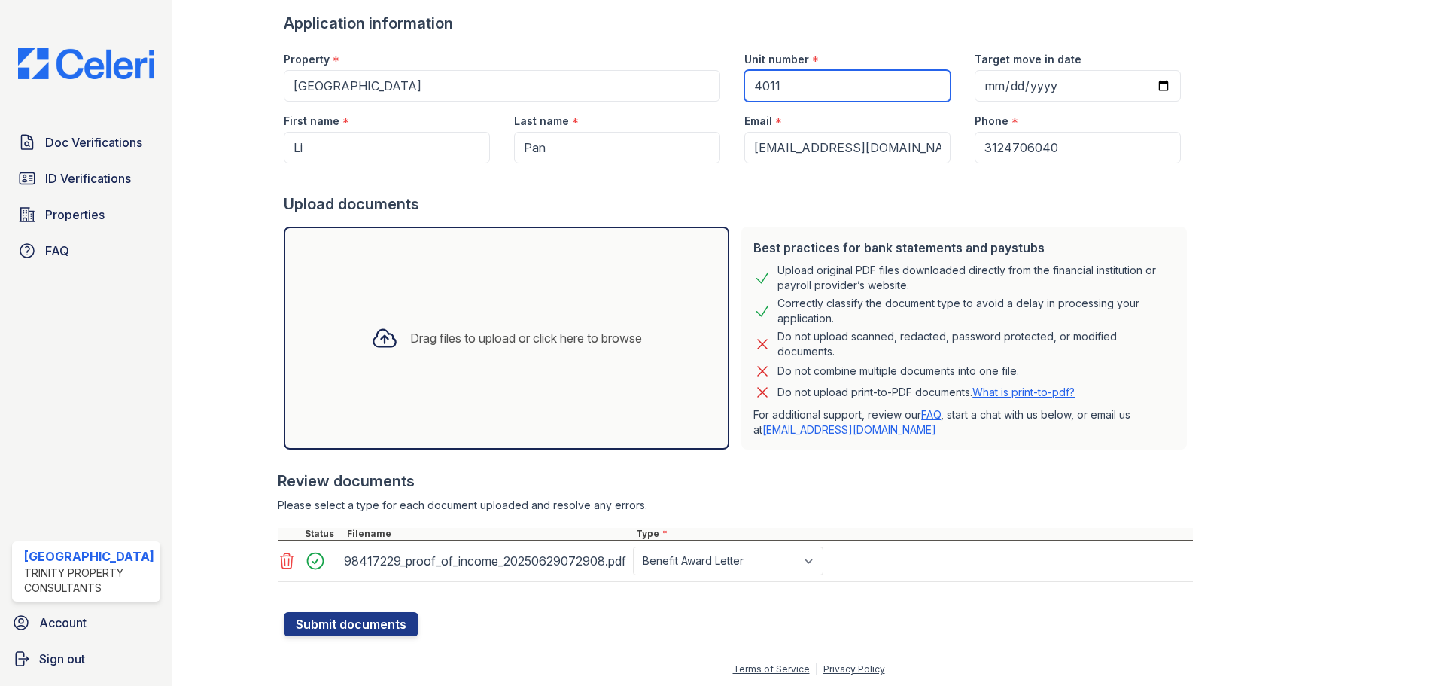
scroll to position [100, 0]
type input "4011"
click at [346, 614] on button "Submit documents" at bounding box center [351, 623] width 135 height 24
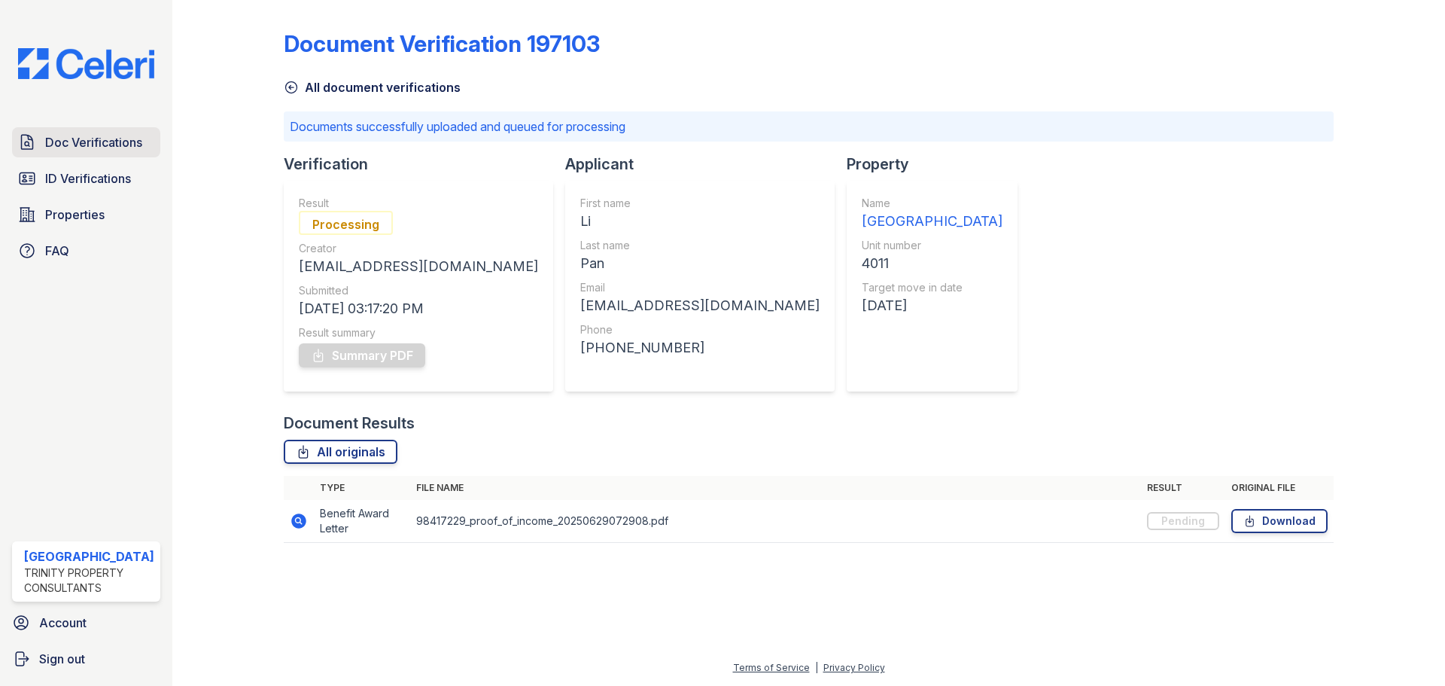
click at [81, 142] on span "Doc Verifications" at bounding box center [93, 142] width 97 height 18
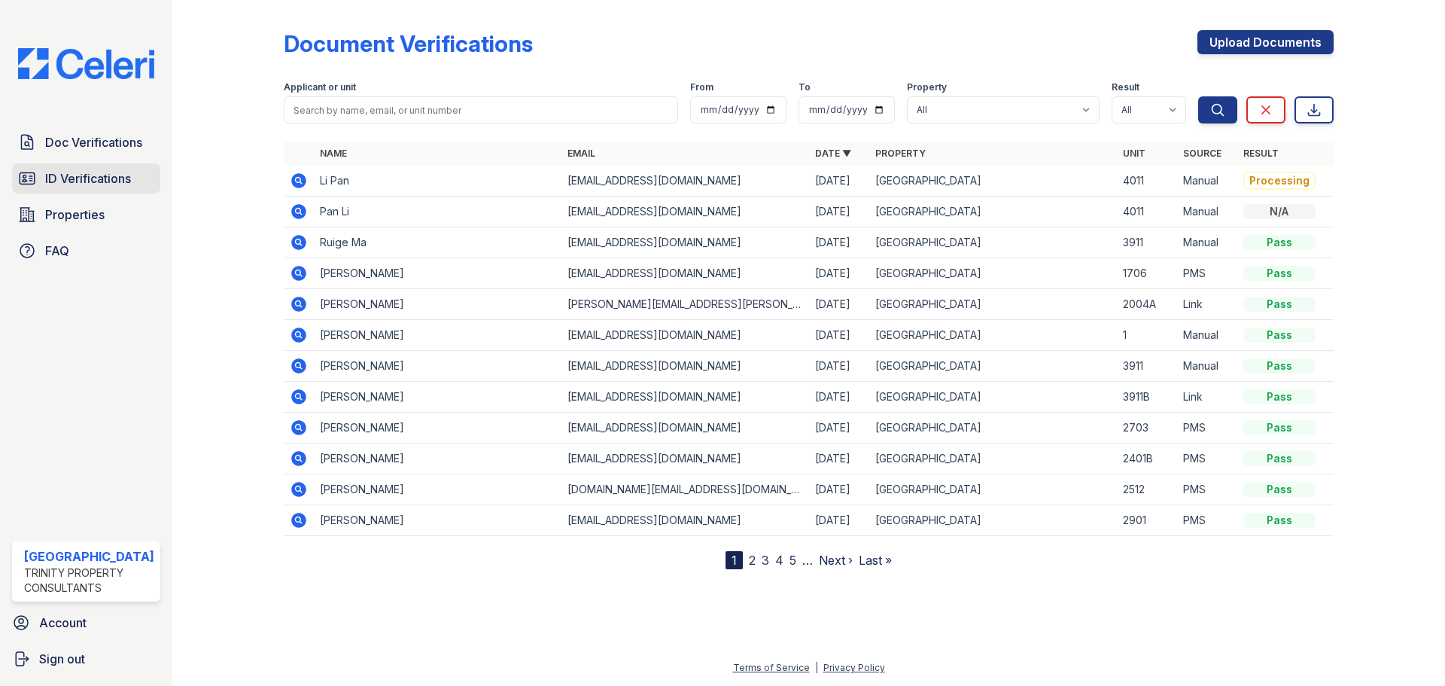
click at [90, 178] on span "ID Verifications" at bounding box center [88, 178] width 86 height 18
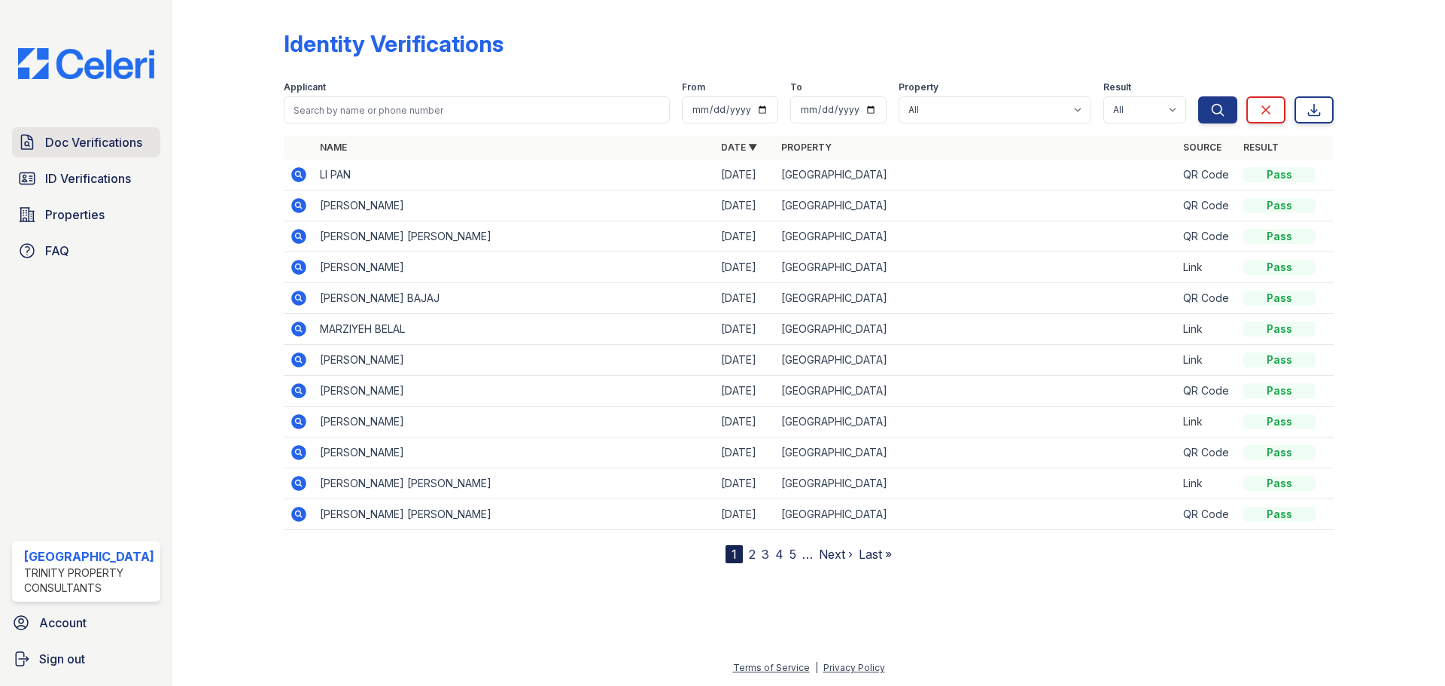
click at [84, 144] on span "Doc Verifications" at bounding box center [93, 142] width 97 height 18
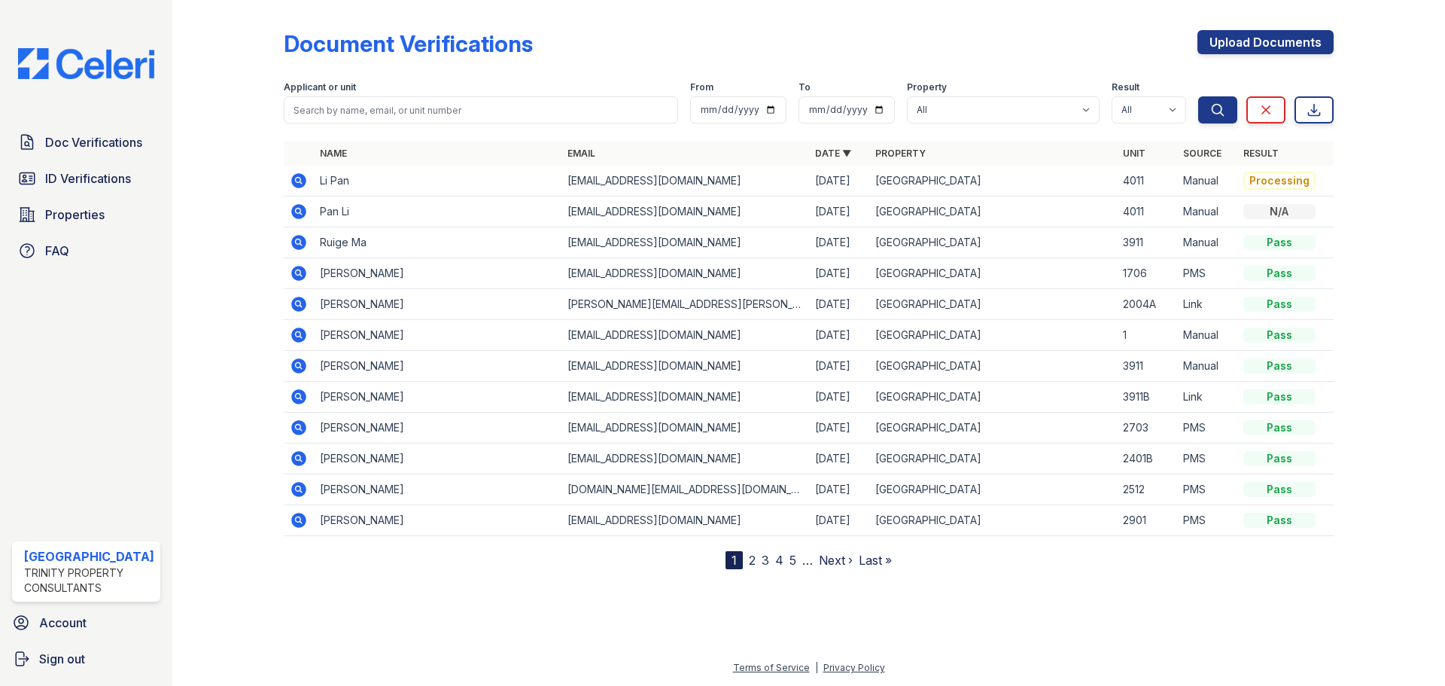
click at [45, 193] on div "Doc Verifications ID Verifications Properties FAQ" at bounding box center [86, 196] width 160 height 139
click at [62, 180] on span "ID Verifications" at bounding box center [88, 178] width 86 height 18
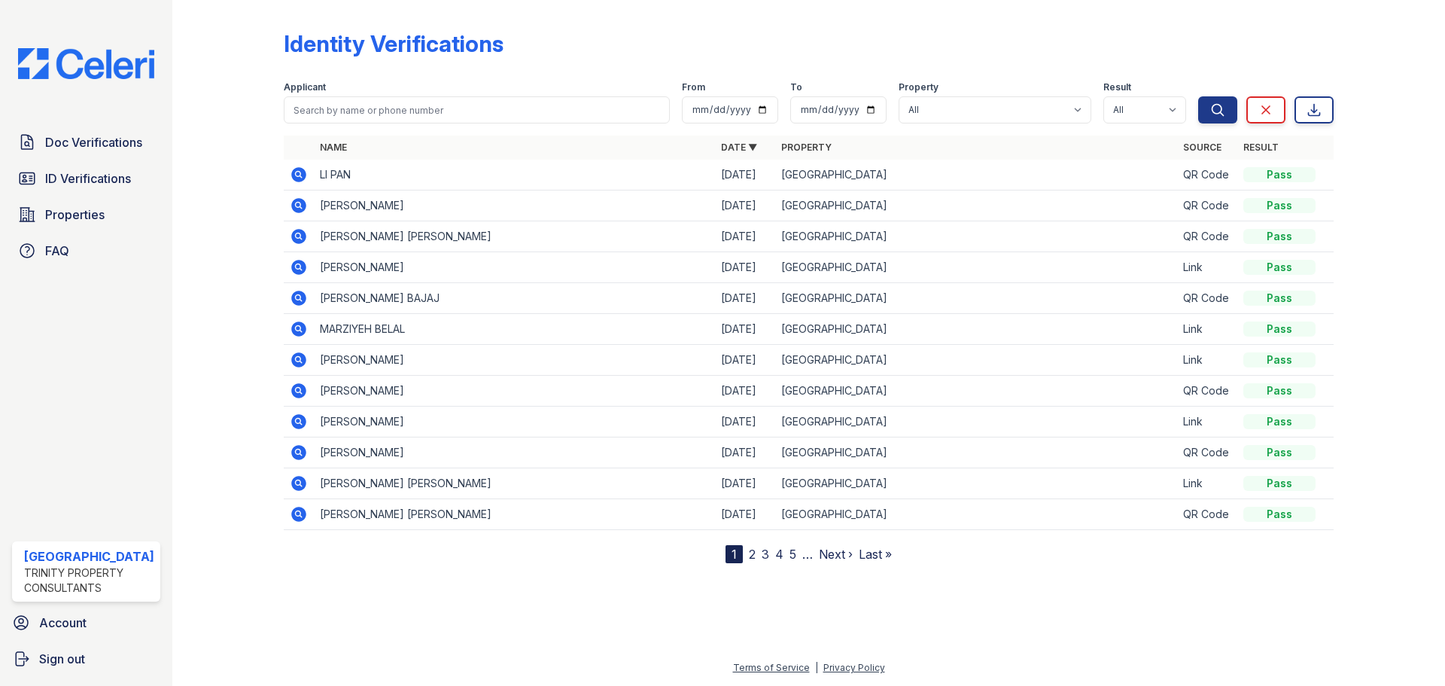
click at [84, 145] on span "Doc Verifications" at bounding box center [93, 142] width 97 height 18
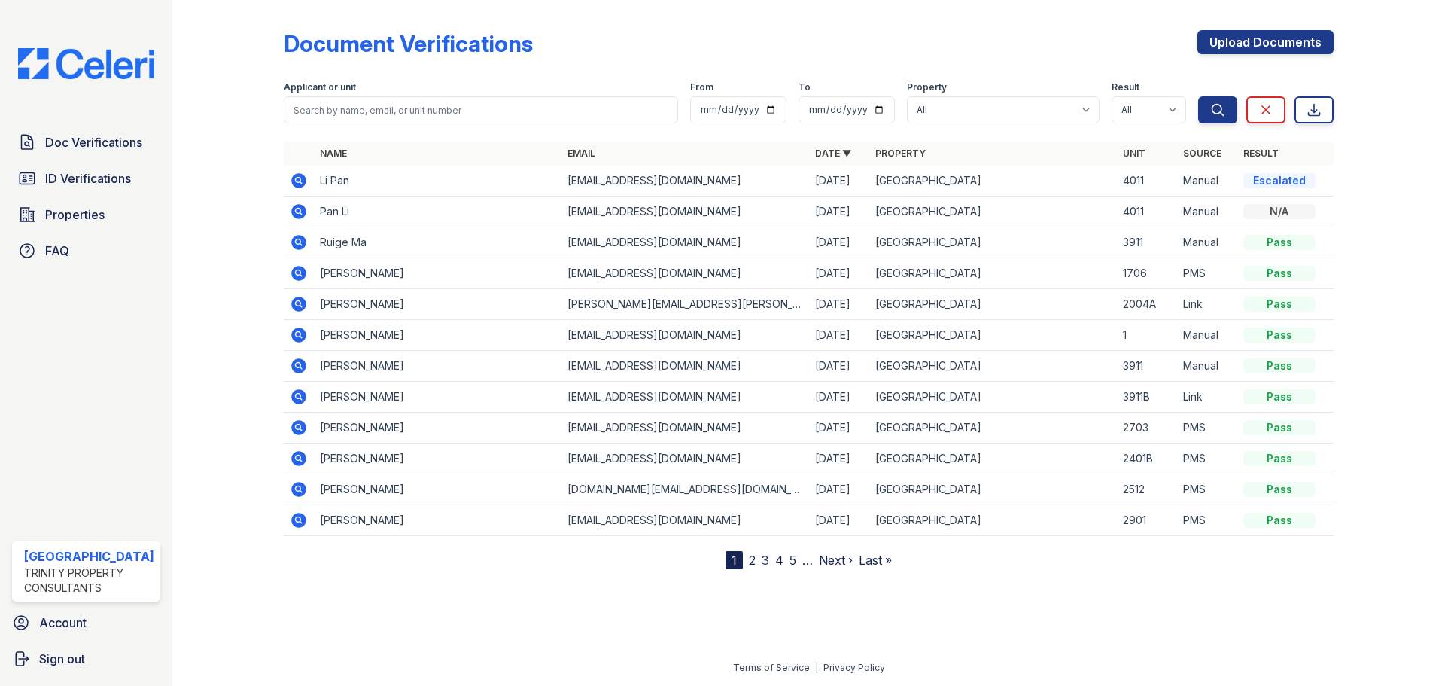
click at [301, 181] on icon at bounding box center [298, 180] width 15 height 15
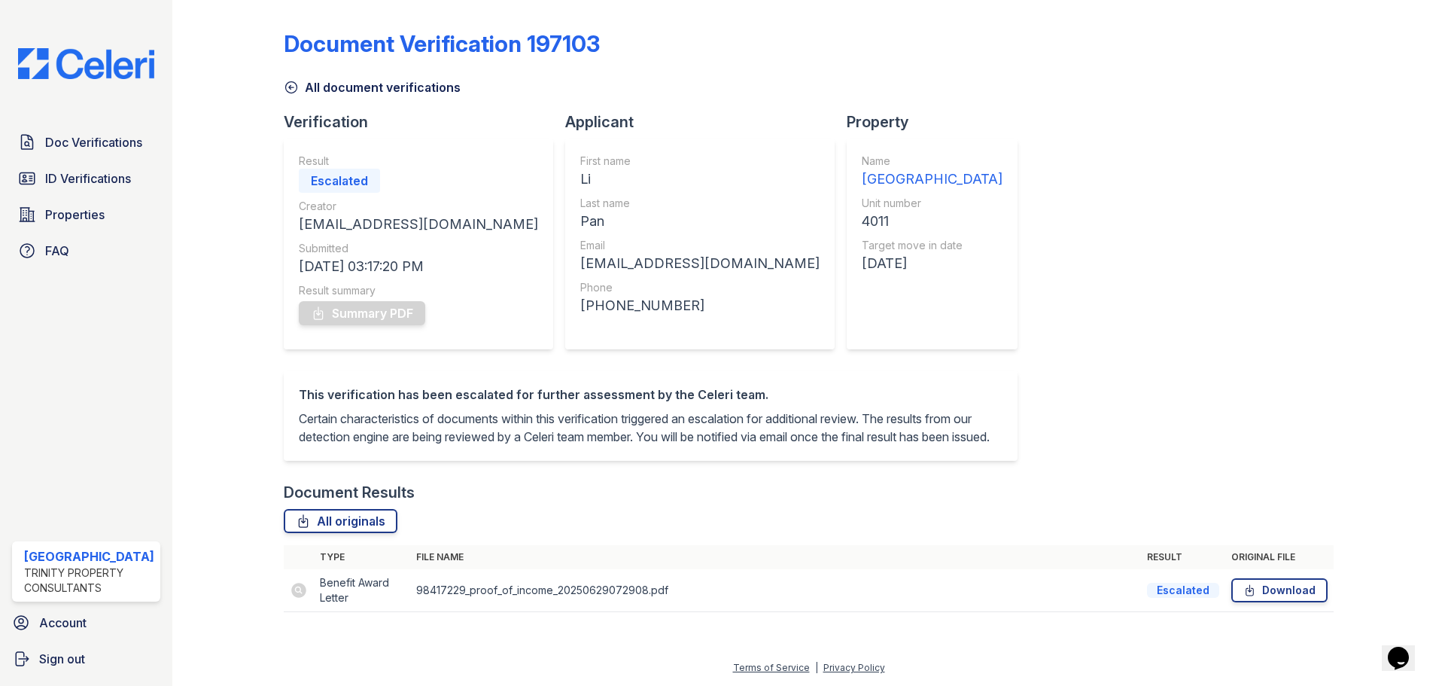
scroll to position [11, 0]
drag, startPoint x: 602, startPoint y: 37, endPoint x: 530, endPoint y: 30, distance: 72.6
click at [527, 32] on div "Document Verification 197103" at bounding box center [809, 49] width 1050 height 39
copy div "197103"
click at [79, 162] on div "Doc Verifications ID Verifications Properties FAQ" at bounding box center [86, 196] width 160 height 139
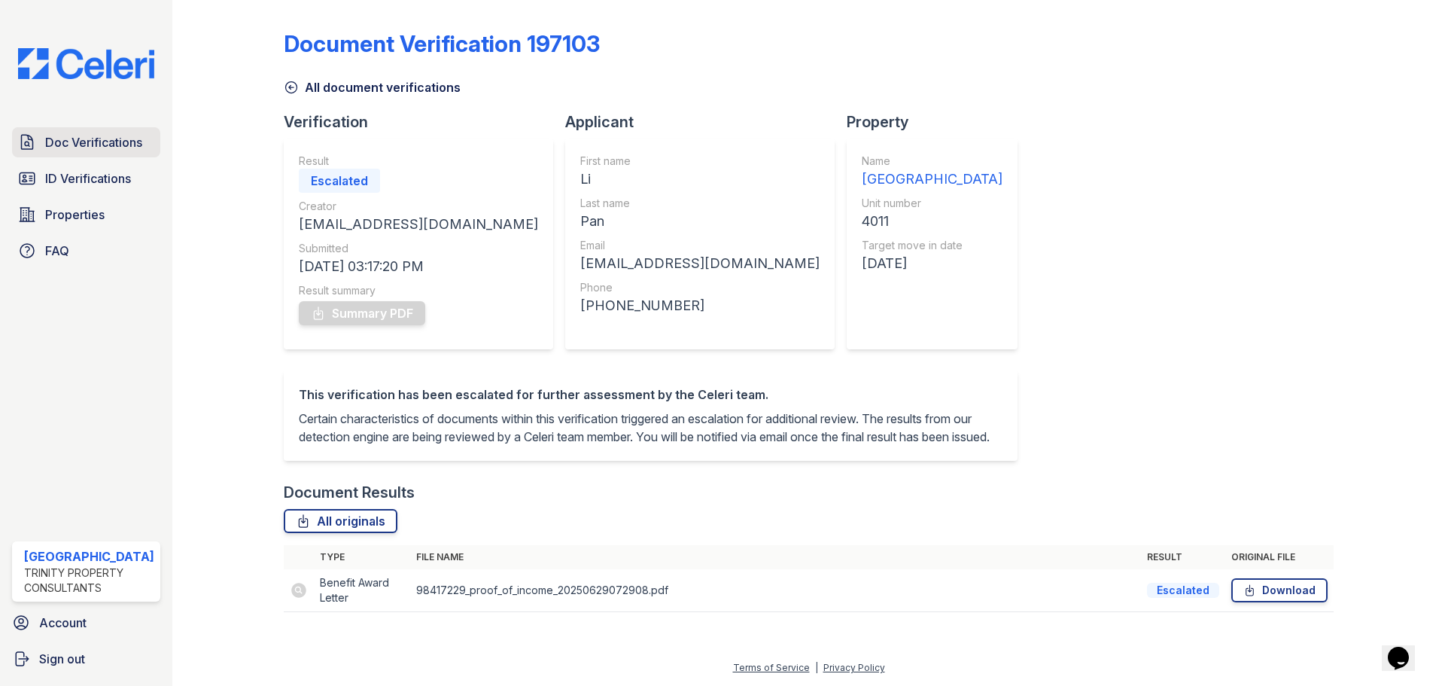
click at [82, 147] on span "Doc Verifications" at bounding box center [93, 142] width 97 height 18
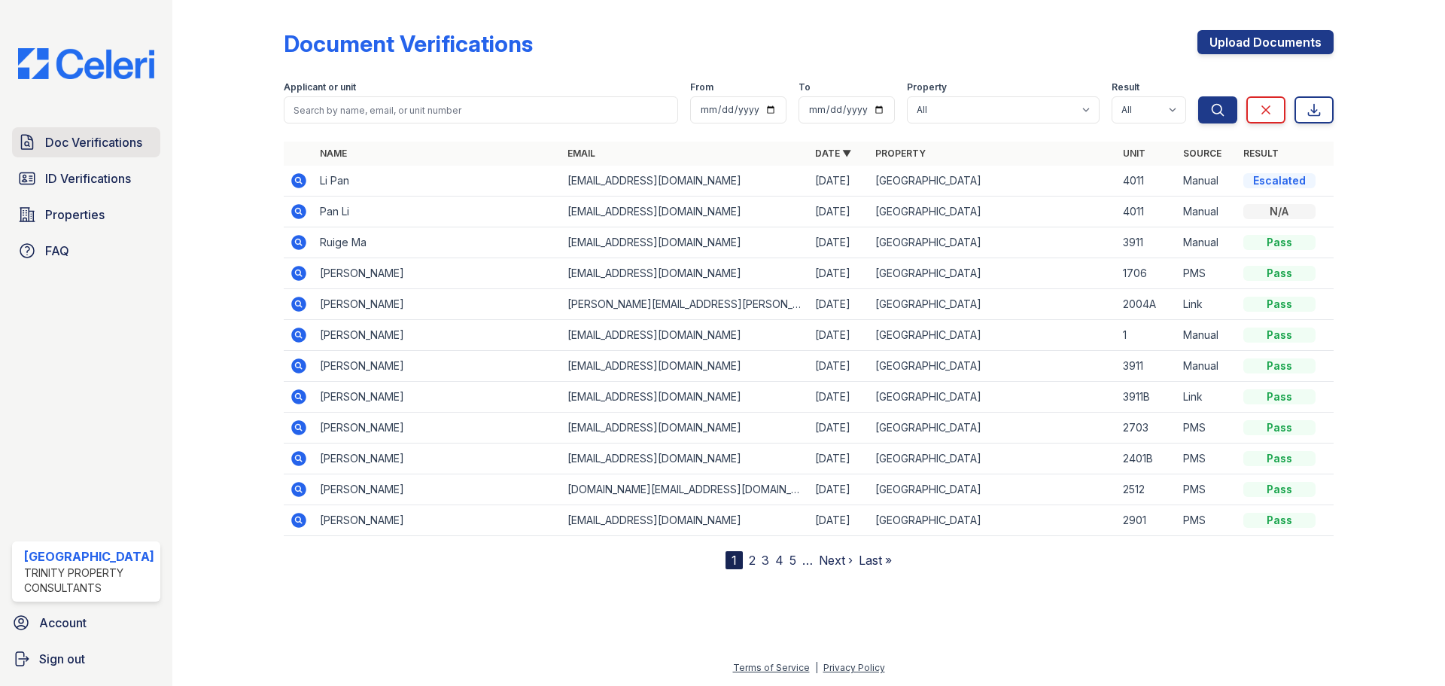
click at [99, 142] on span "Doc Verifications" at bounding box center [93, 142] width 97 height 18
click at [105, 182] on span "ID Verifications" at bounding box center [88, 178] width 86 height 18
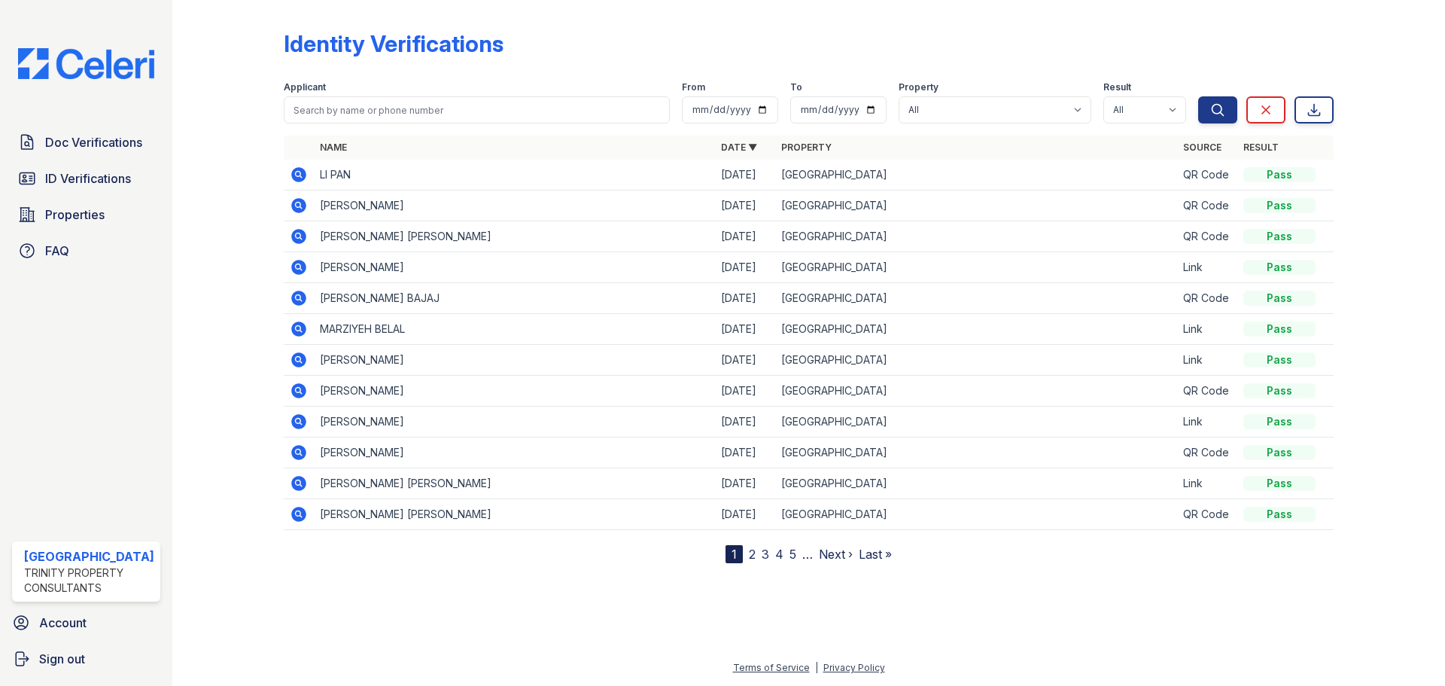
click at [99, 148] on span "Doc Verifications" at bounding box center [93, 142] width 97 height 18
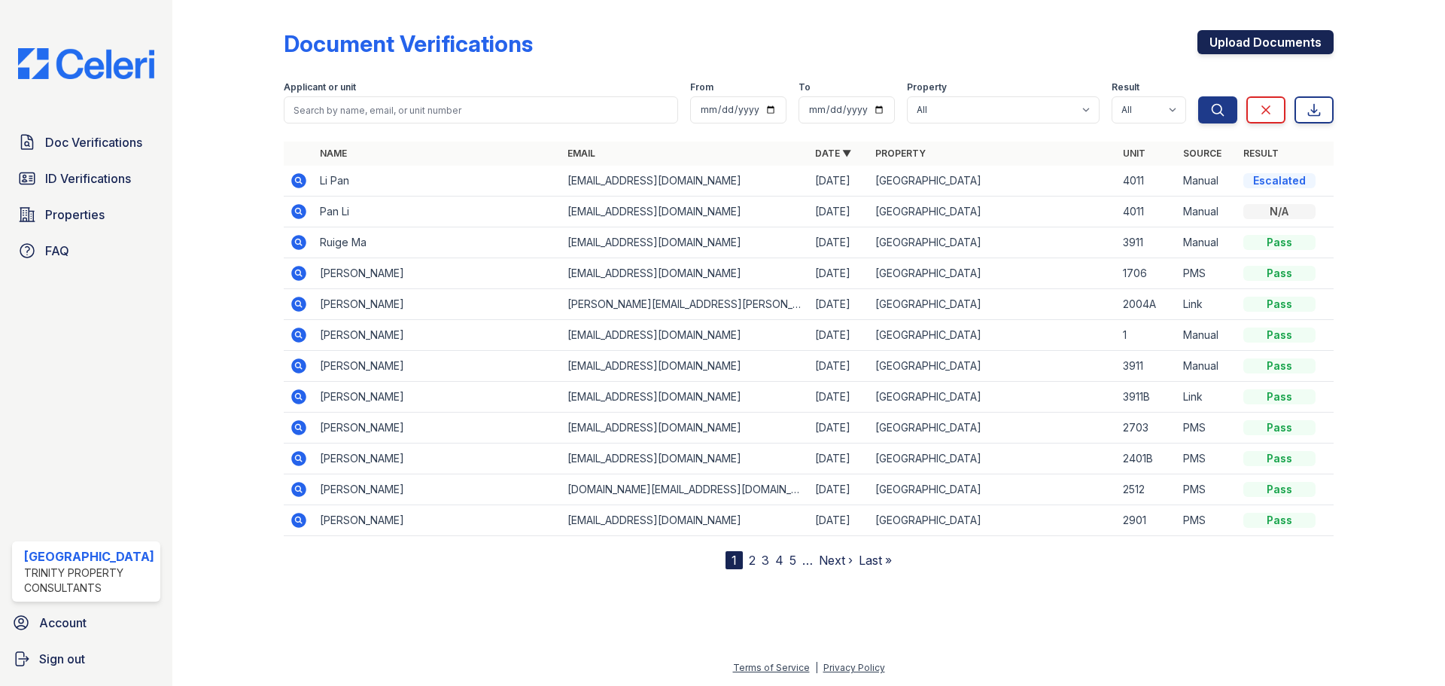
click at [1226, 39] on link "Upload Documents" at bounding box center [1266, 42] width 136 height 24
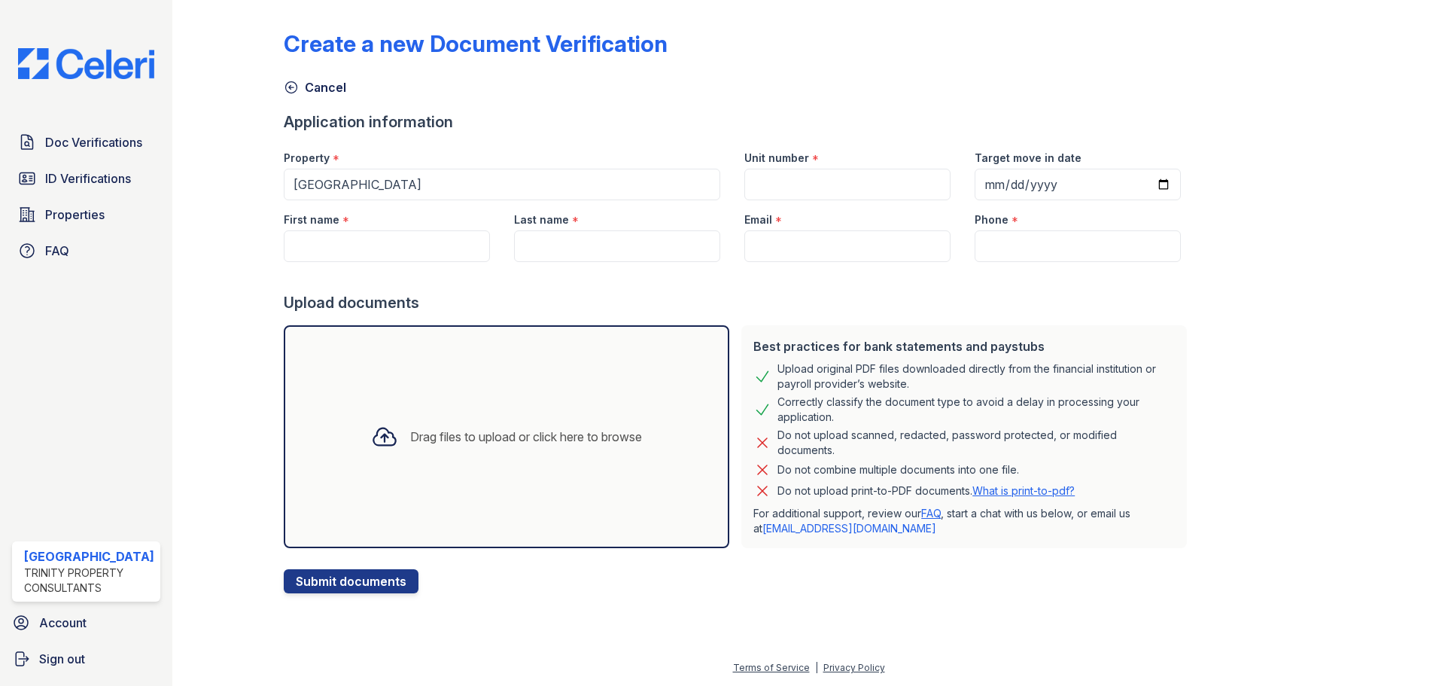
click at [623, 431] on div "Drag files to upload or click here to browse" at bounding box center [526, 437] width 232 height 18
